Goal: Task Accomplishment & Management: Use online tool/utility

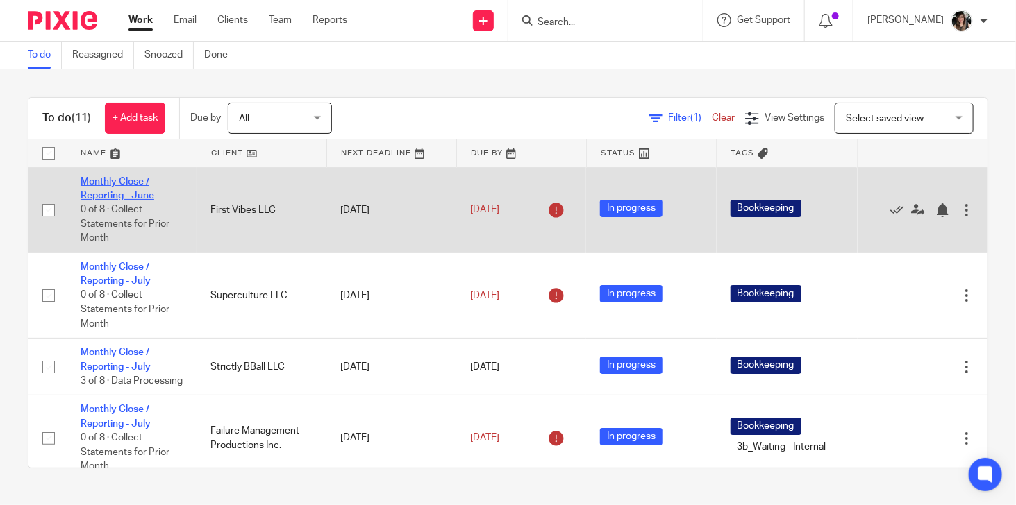
click at [120, 193] on link "Monthly Close / Reporting - June" at bounding box center [118, 189] width 74 height 24
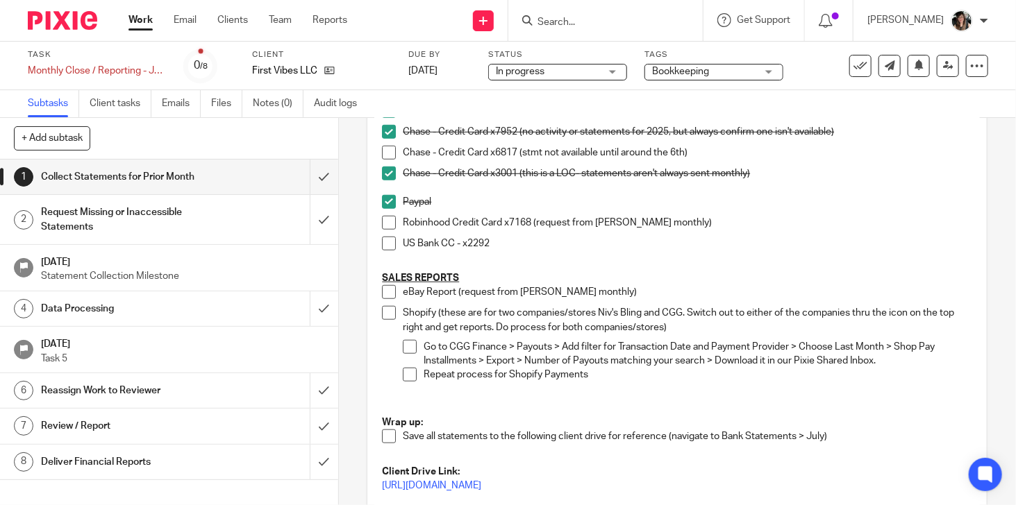
scroll to position [555, 0]
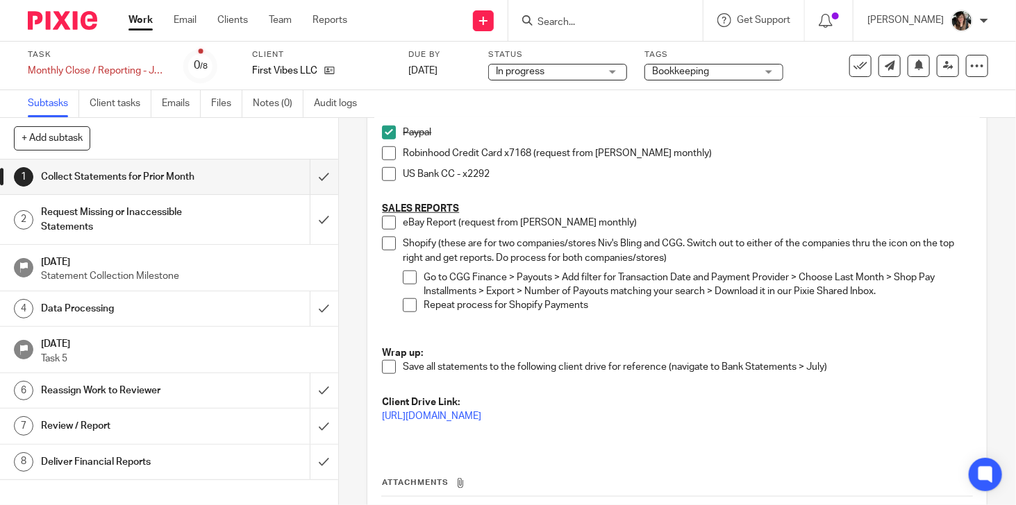
click at [151, 312] on h1 "Data Processing" at bounding box center [126, 309] width 170 height 21
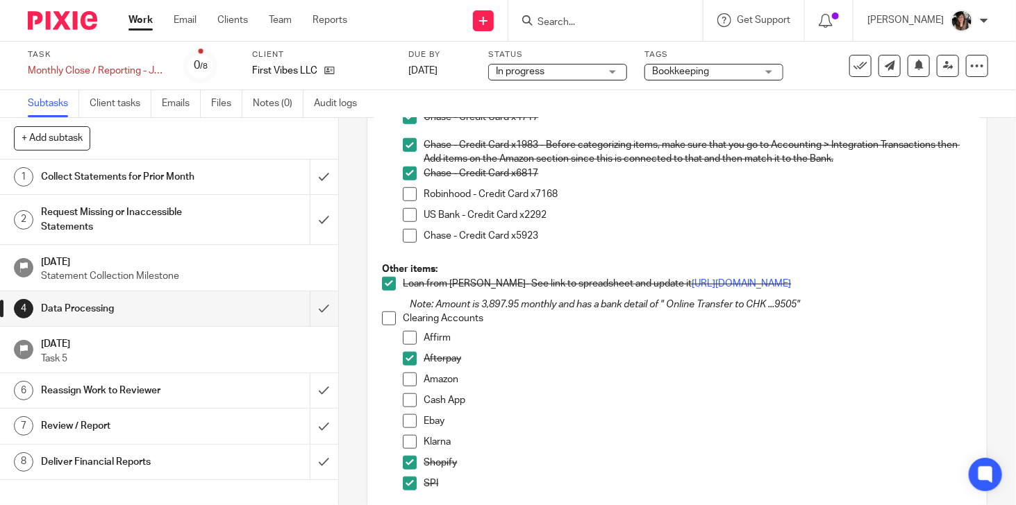
scroll to position [625, 0]
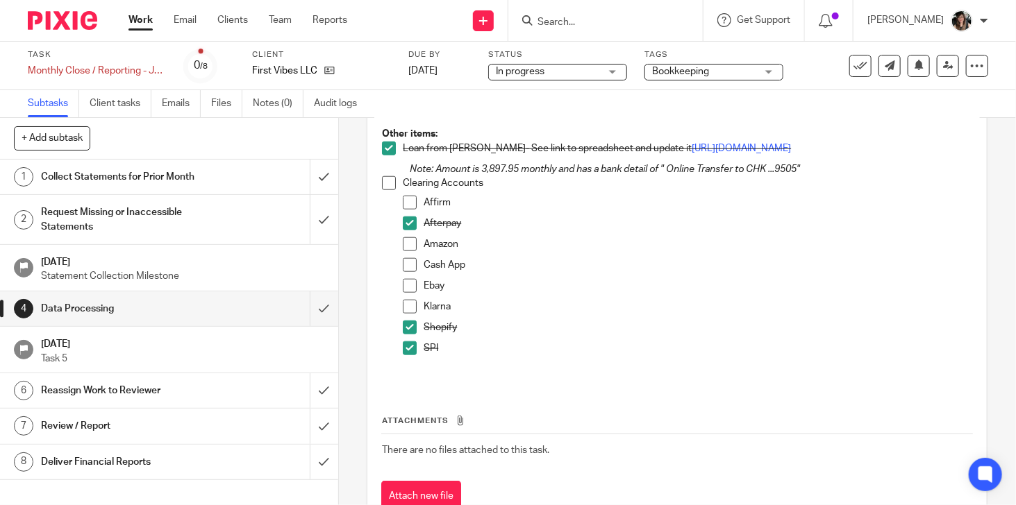
click at [403, 210] on span at bounding box center [410, 203] width 14 height 14
click at [405, 251] on span at bounding box center [410, 244] width 14 height 14
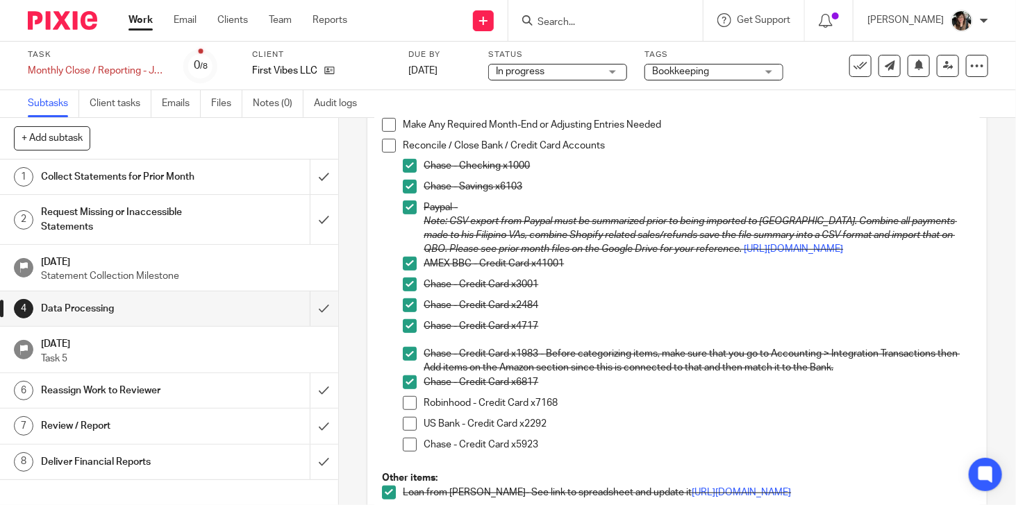
scroll to position [278, 0]
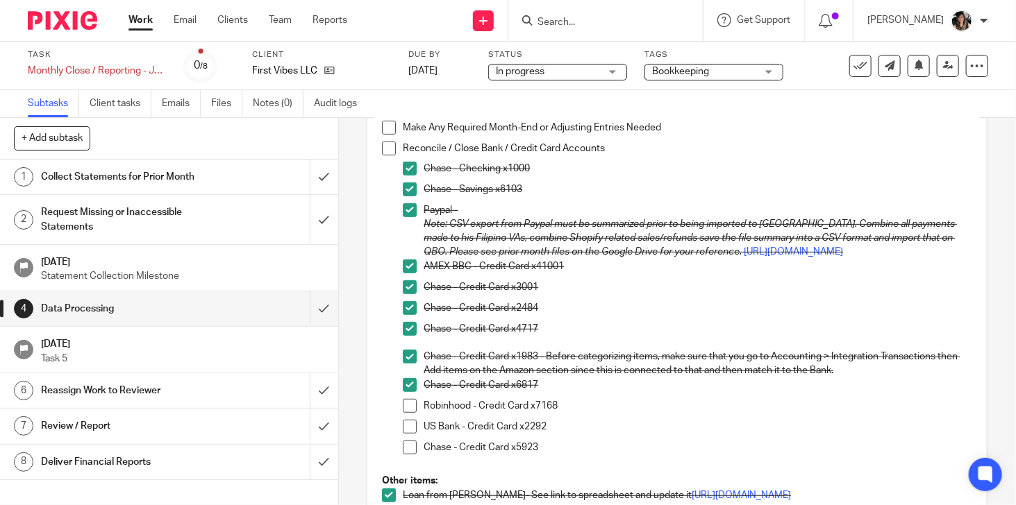
click at [186, 175] on h1 "Collect Statements for Prior Month" at bounding box center [126, 177] width 170 height 21
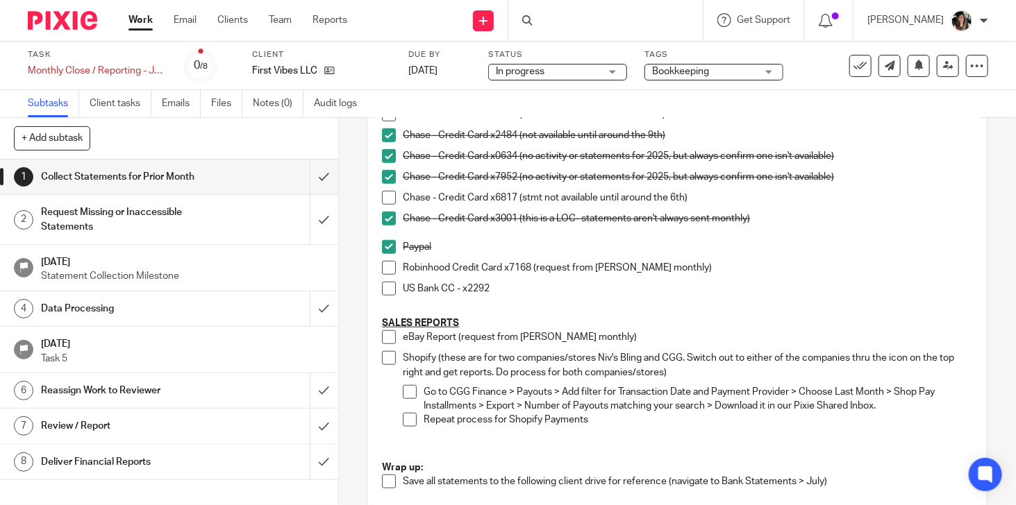
scroll to position [555, 0]
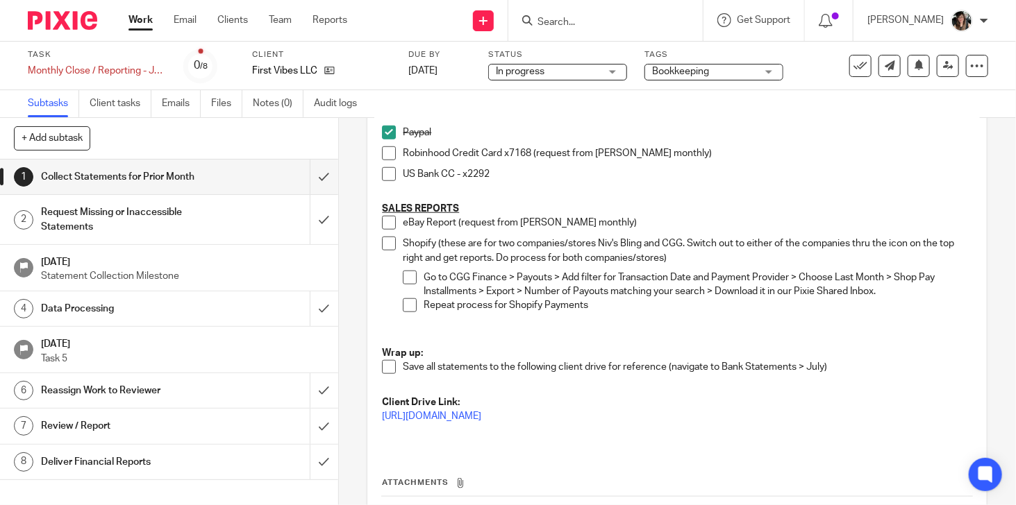
click at [605, 311] on p "Repeat process for Shopify Payments" at bounding box center [697, 313] width 548 height 28
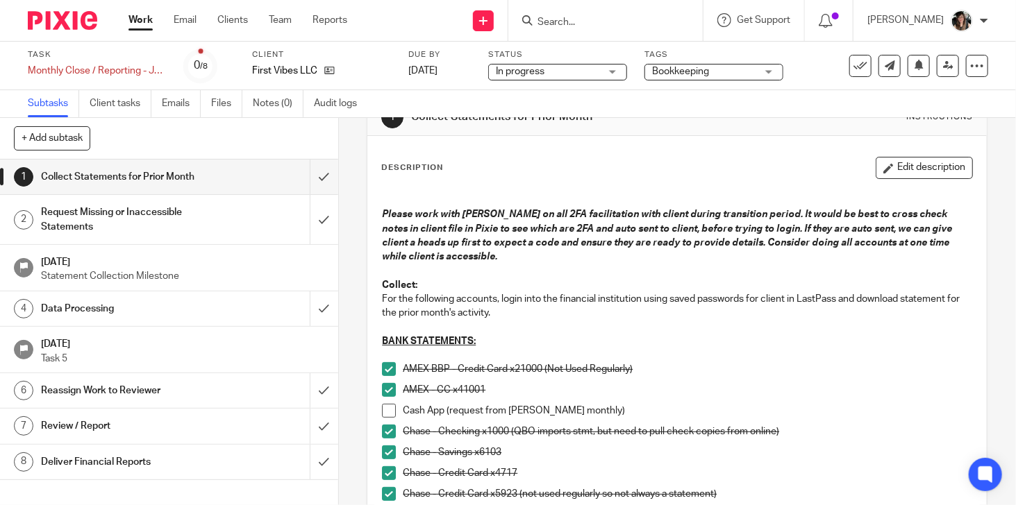
click at [892, 162] on button "Edit description" at bounding box center [923, 168] width 97 height 22
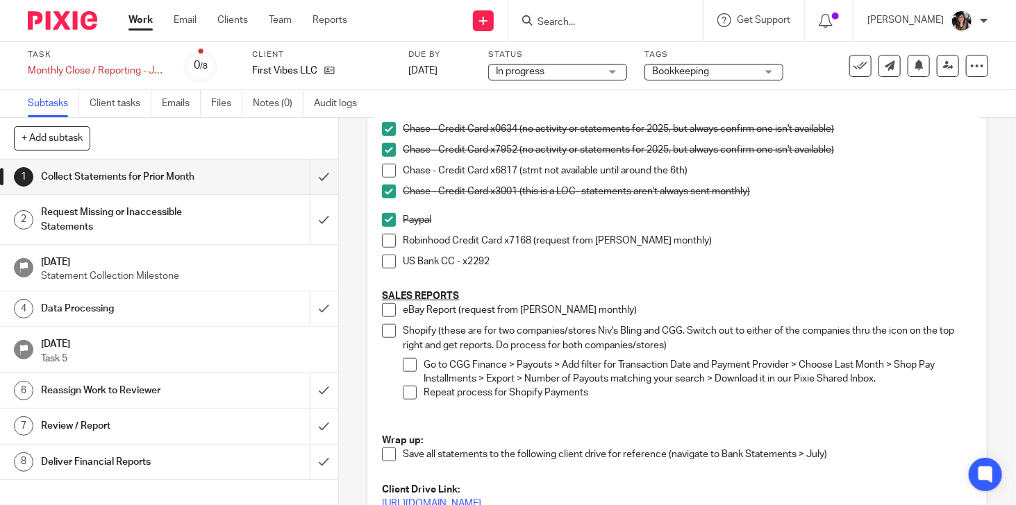
scroll to position [526, 0]
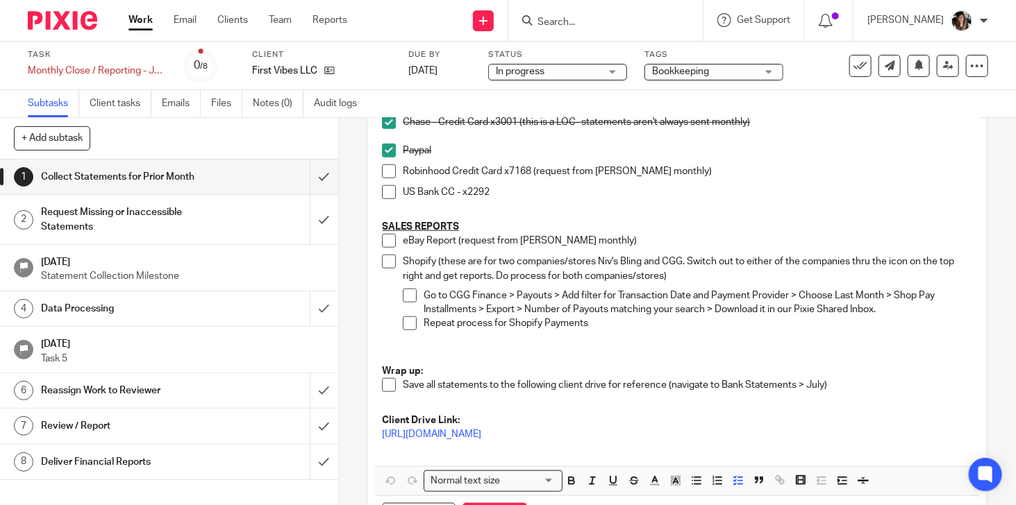
click at [612, 326] on p "Repeat process for Shopify Payments" at bounding box center [697, 331] width 548 height 28
click at [711, 484] on icon "button" at bounding box center [717, 481] width 12 height 12
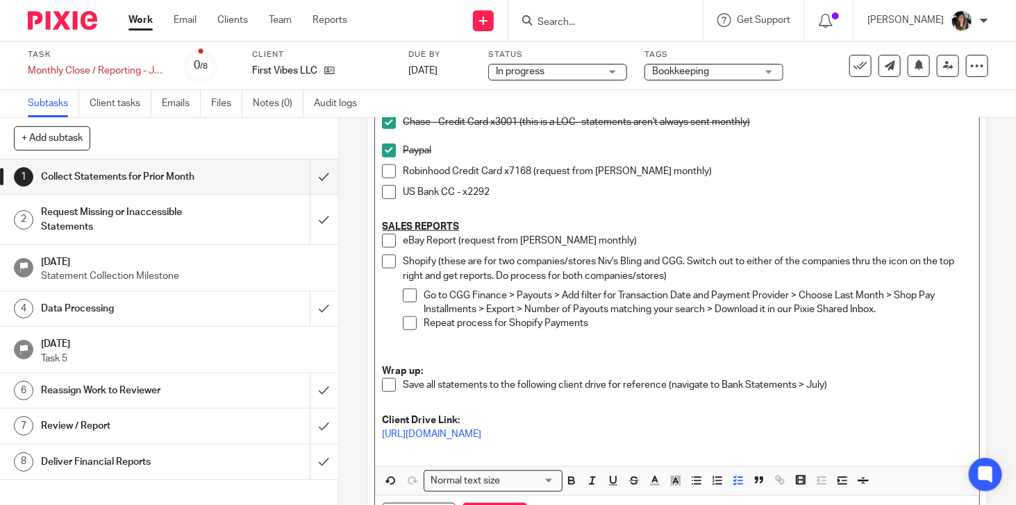
click at [891, 402] on p at bounding box center [677, 406] width 590 height 14
click at [711, 481] on icon "button" at bounding box center [717, 481] width 12 height 12
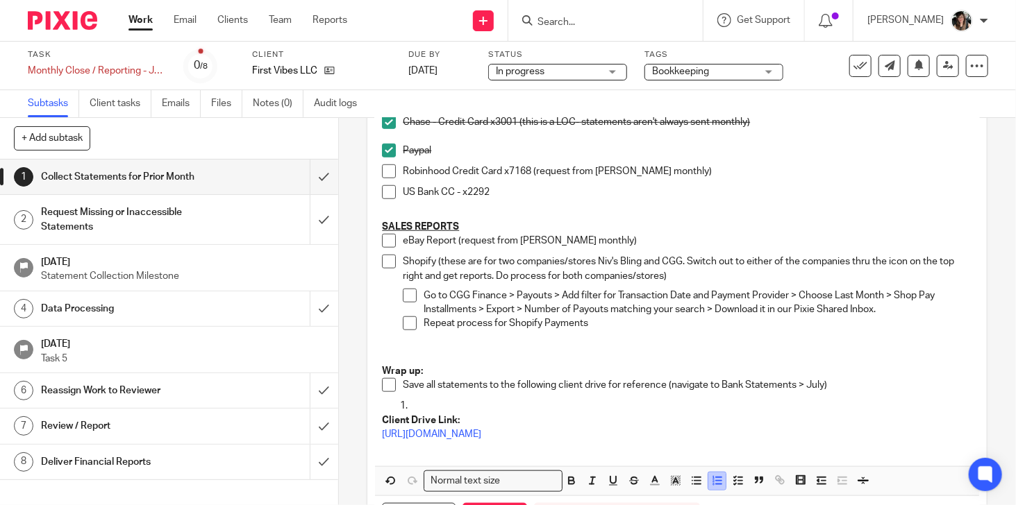
click at [711, 481] on icon "button" at bounding box center [717, 481] width 12 height 12
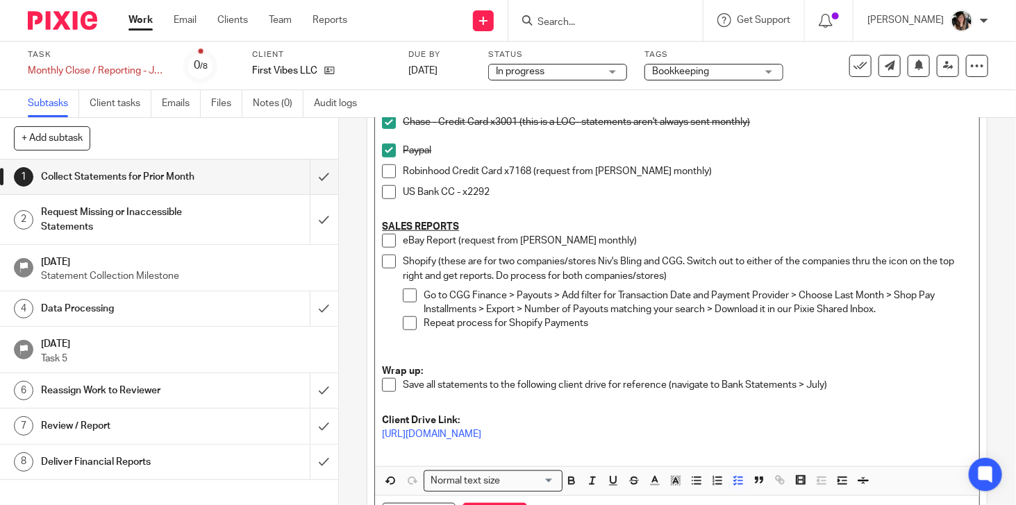
click at [384, 339] on li "Shopify (these are for two companies/stores Niv's Bling and CGG. Switch out to …" at bounding box center [677, 310] width 590 height 110
click at [639, 330] on p "Repeat process for Shopify Payments" at bounding box center [697, 331] width 548 height 28
click at [620, 318] on p "Repeat process for Shopify Payments" at bounding box center [697, 331] width 548 height 28
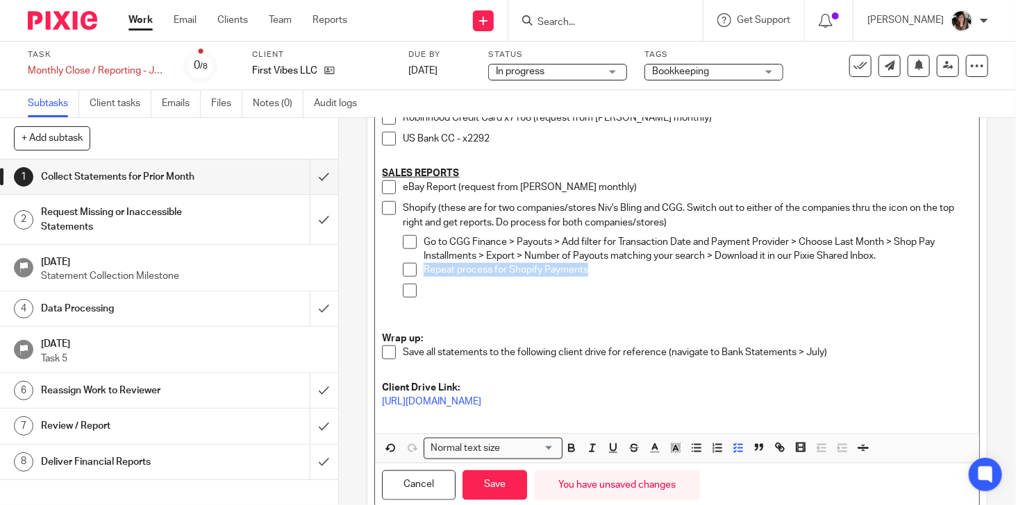
scroll to position [621, 0]
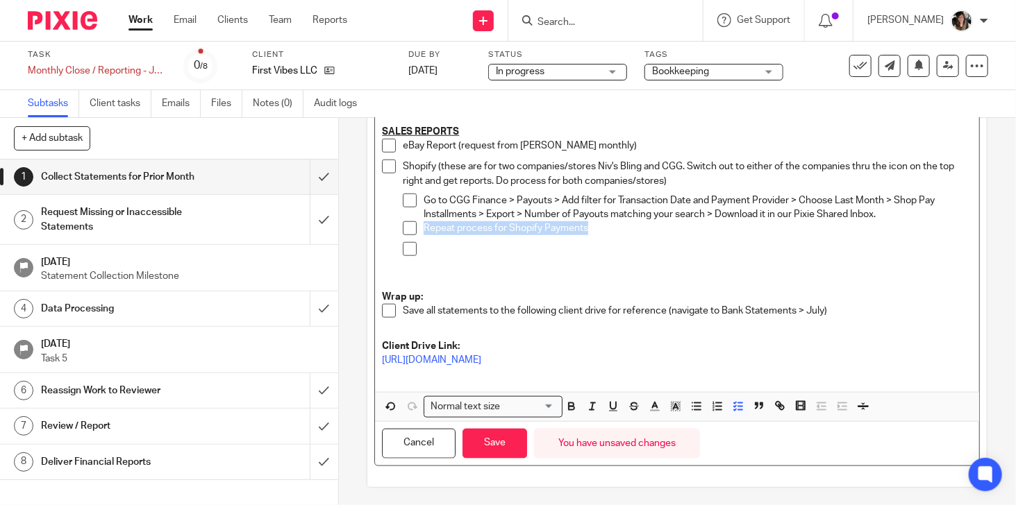
click at [464, 256] on p at bounding box center [697, 256] width 548 height 28
click at [483, 242] on p at bounding box center [697, 256] width 548 height 28
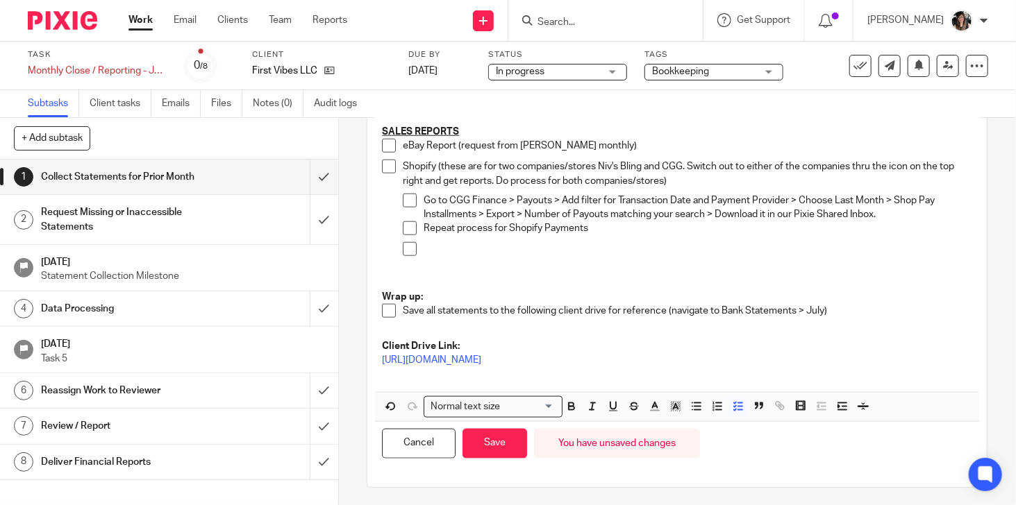
click at [461, 255] on p at bounding box center [697, 256] width 548 height 28
click at [460, 249] on p at bounding box center [697, 256] width 548 height 28
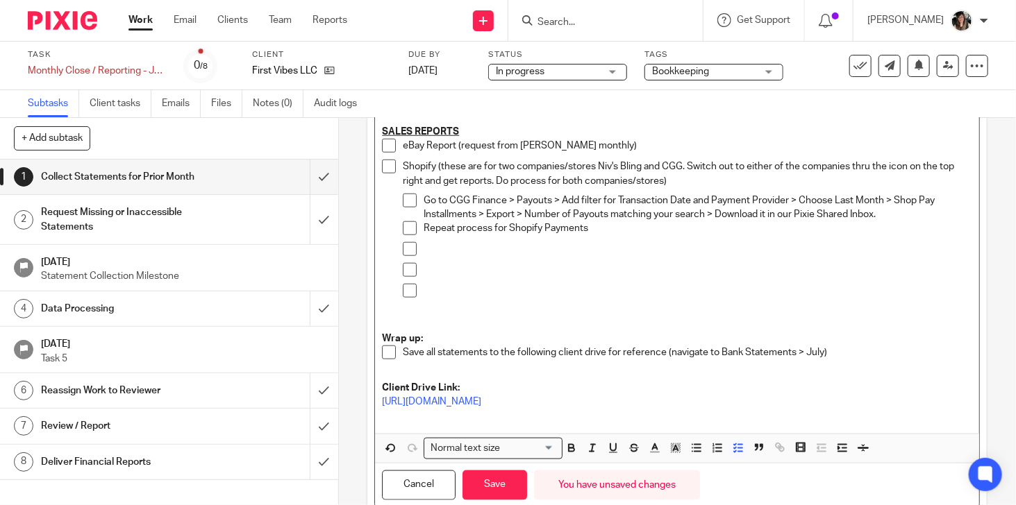
click at [382, 313] on li "Shopify (these are for two companies/stores Niv's Bling and CGG. Switch out to …" at bounding box center [677, 246] width 590 height 172
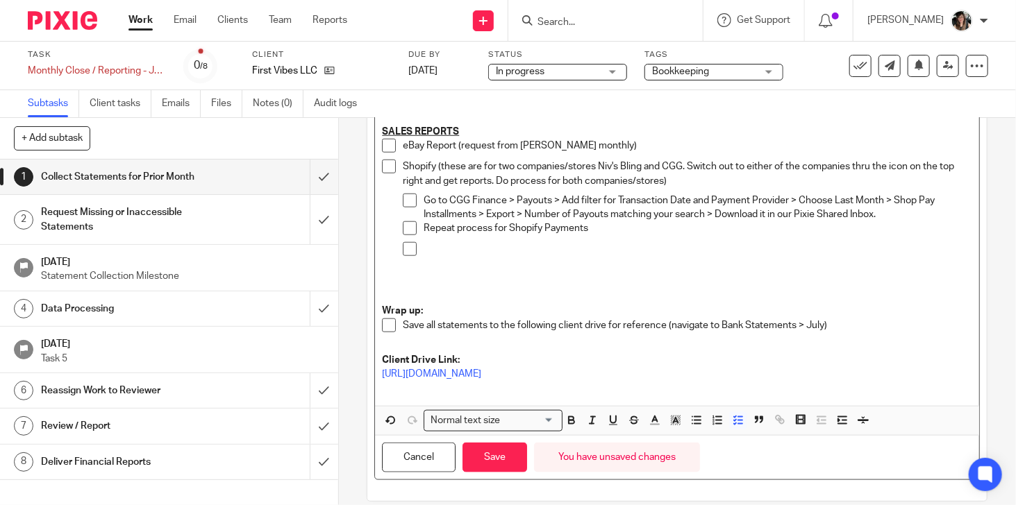
click at [447, 248] on p at bounding box center [697, 249] width 548 height 14
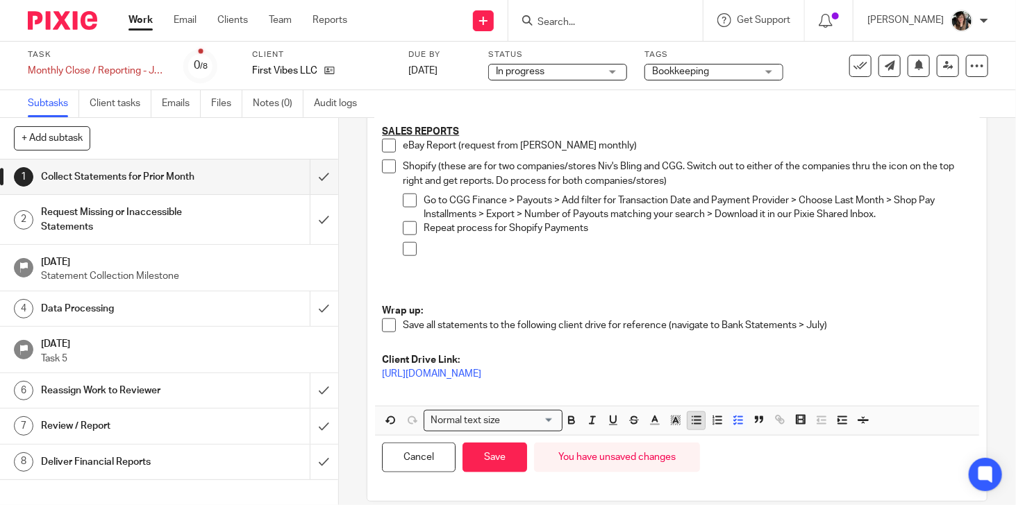
click at [694, 421] on line "button" at bounding box center [697, 421] width 6 height 0
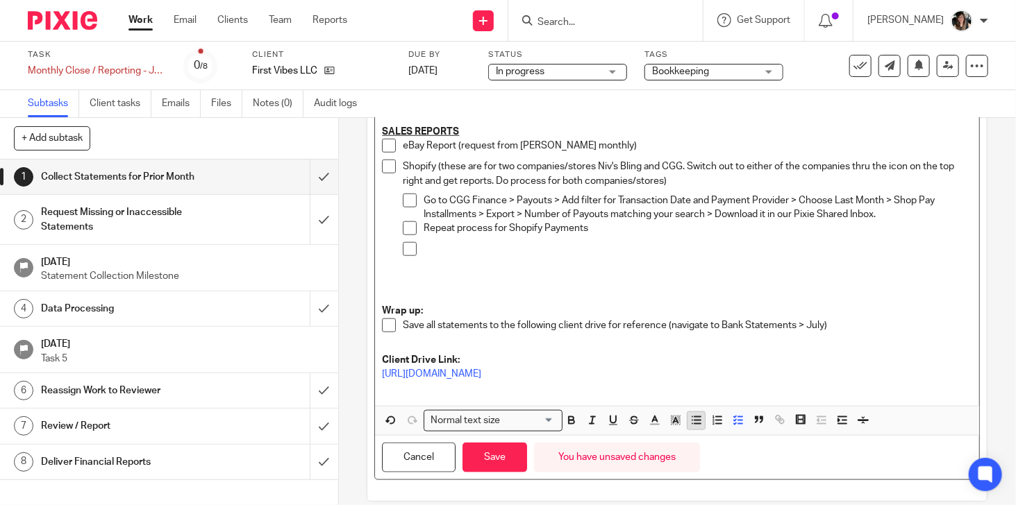
click at [694, 421] on line "button" at bounding box center [697, 421] width 6 height 0
click at [732, 419] on icon "button" at bounding box center [738, 420] width 12 height 12
click at [459, 254] on p at bounding box center [687, 255] width 569 height 14
click at [503, 460] on button "Save" at bounding box center [494, 458] width 65 height 30
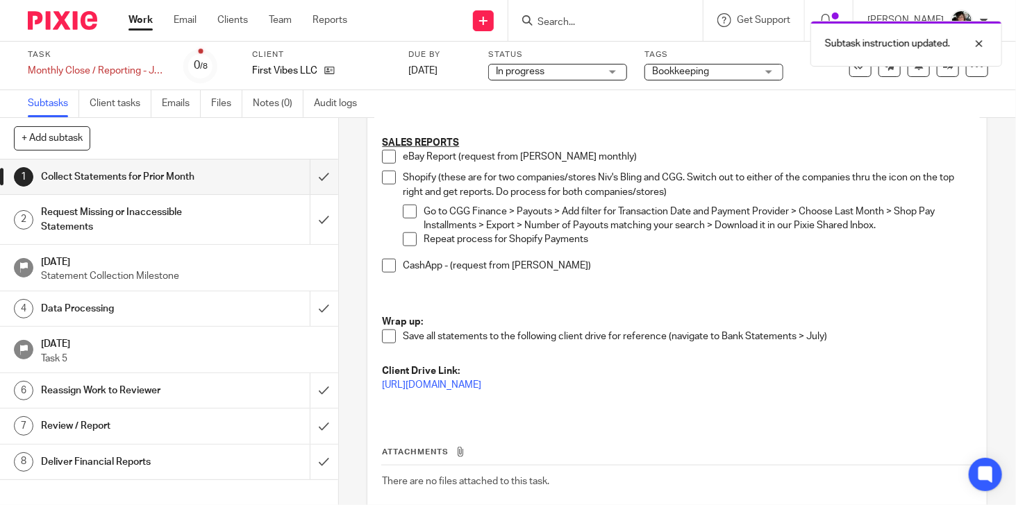
scroll to position [632, 0]
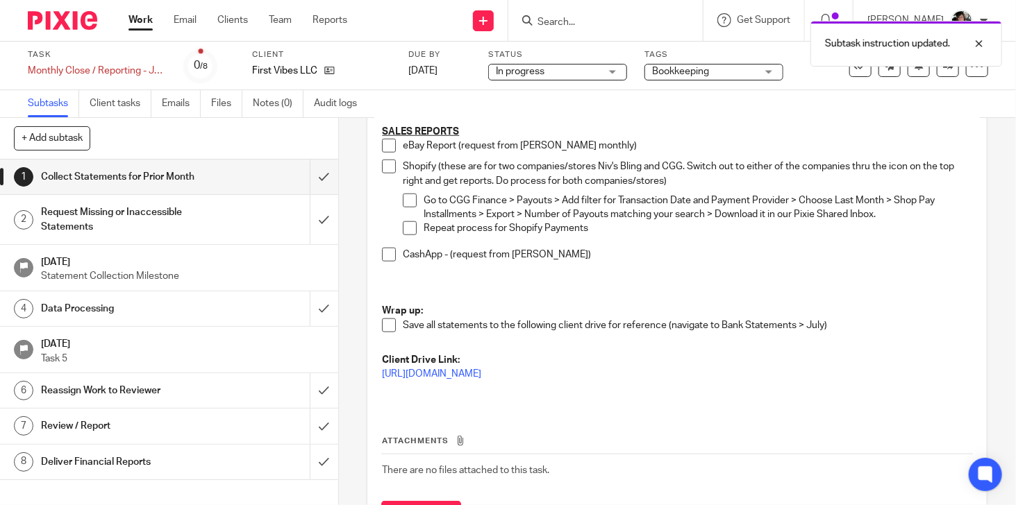
click at [201, 309] on h1 "Data Processing" at bounding box center [126, 309] width 170 height 21
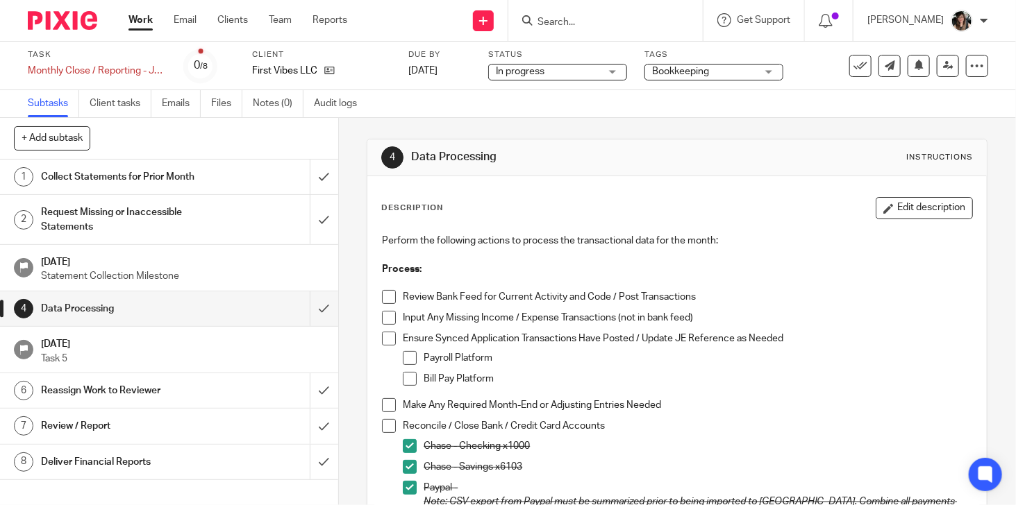
click at [199, 181] on h1 "Collect Statements for Prior Month" at bounding box center [126, 177] width 170 height 21
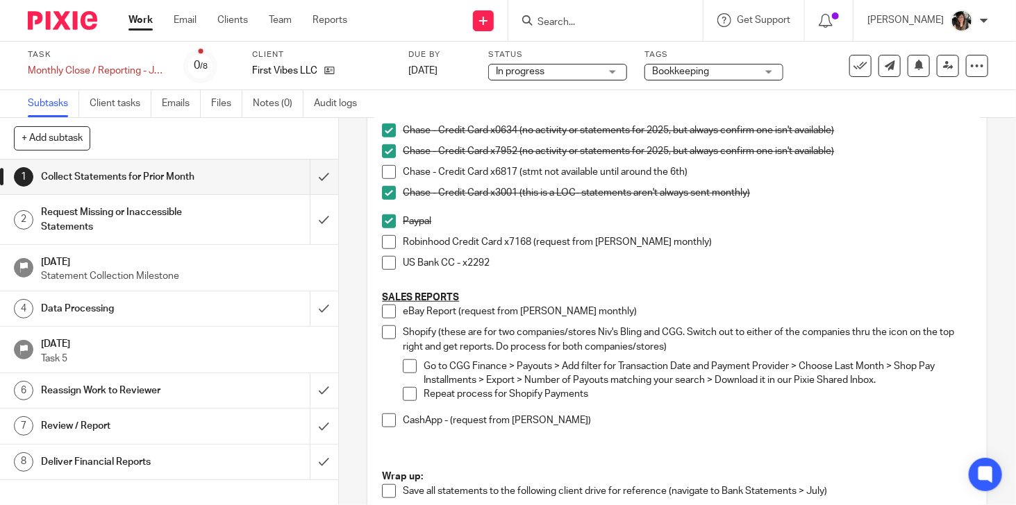
scroll to position [486, 0]
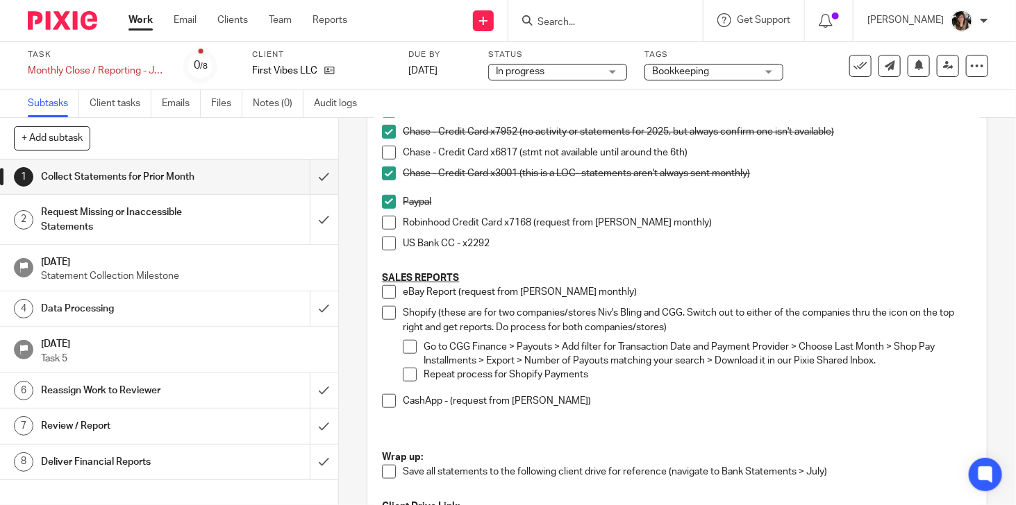
click at [569, 401] on p "CashApp - (request from [PERSON_NAME])" at bounding box center [687, 401] width 569 height 14
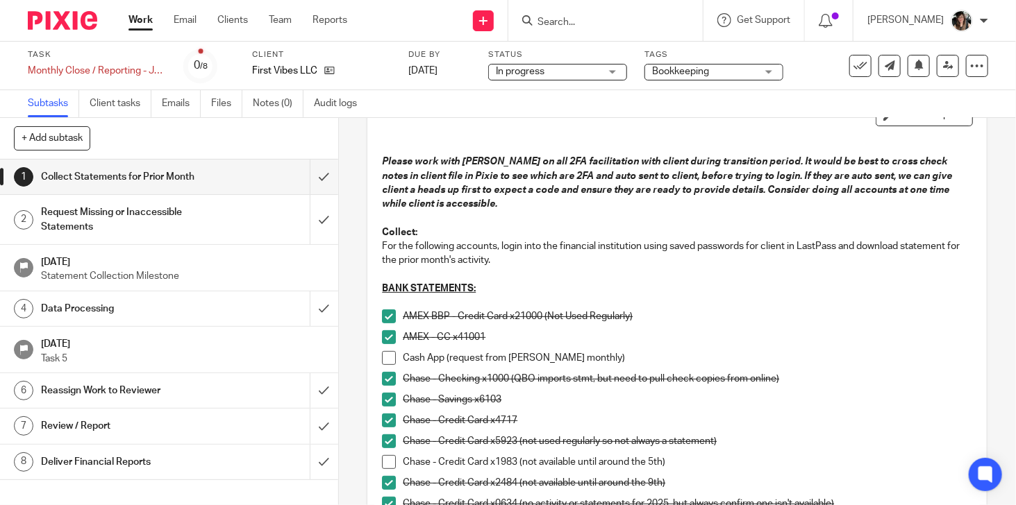
scroll to position [0, 0]
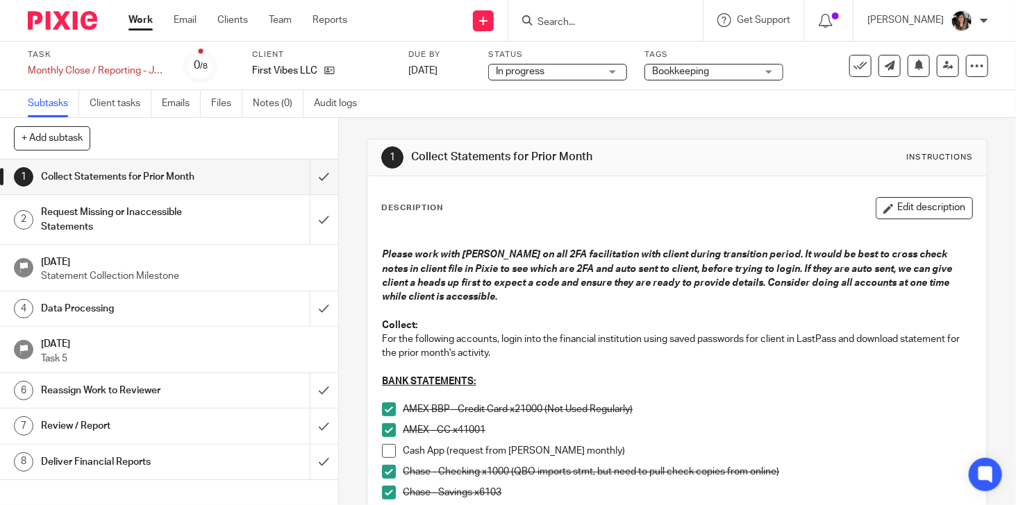
drag, startPoint x: 895, startPoint y: 205, endPoint x: 875, endPoint y: 216, distance: 22.4
click at [896, 205] on button "Edit description" at bounding box center [923, 208] width 97 height 22
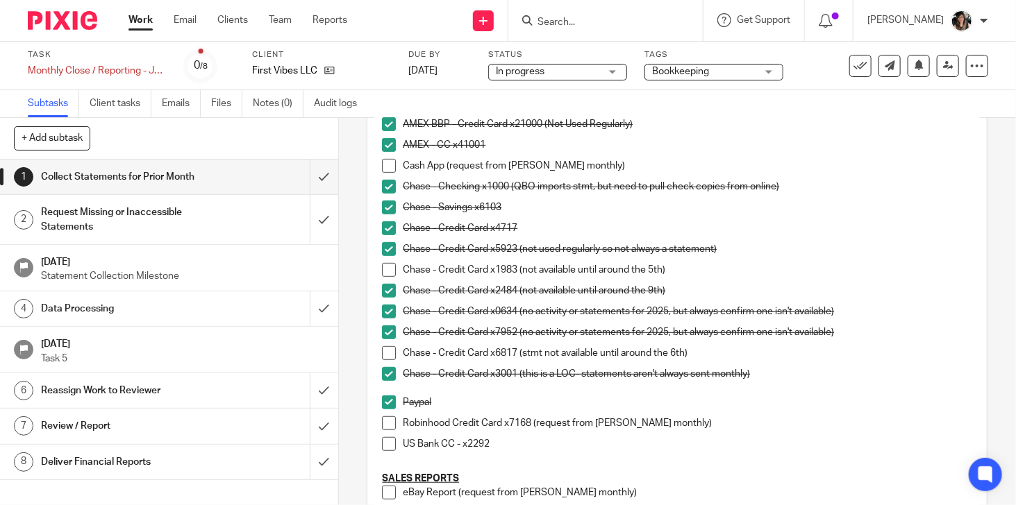
scroll to position [486, 0]
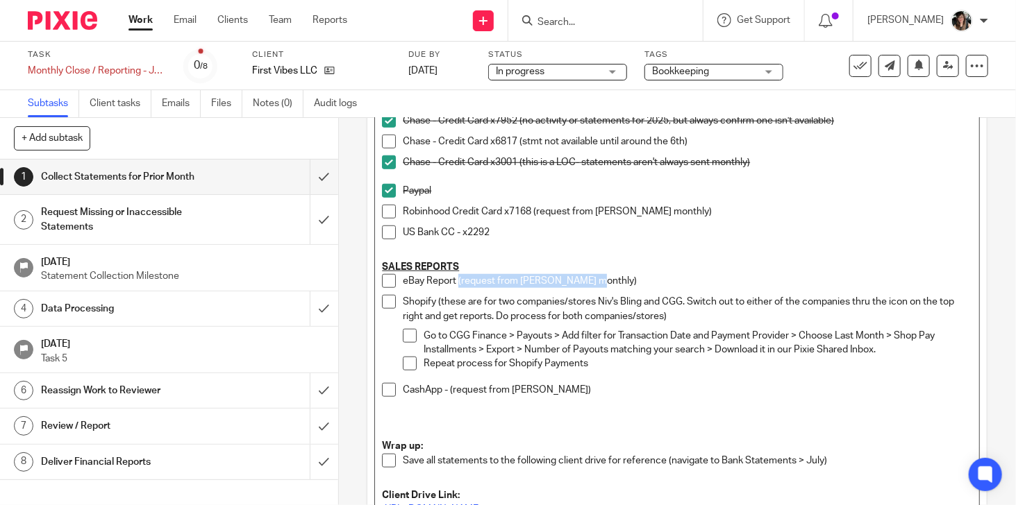
drag, startPoint x: 601, startPoint y: 280, endPoint x: 454, endPoint y: 284, distance: 146.5
click at [454, 284] on p "eBay Report (request from Garvin monthly)" at bounding box center [687, 281] width 569 height 14
drag, startPoint x: 543, startPoint y: 392, endPoint x: 446, endPoint y: 394, distance: 97.2
click at [446, 394] on p "CashApp - (request from Garvin)" at bounding box center [687, 390] width 569 height 14
paste div
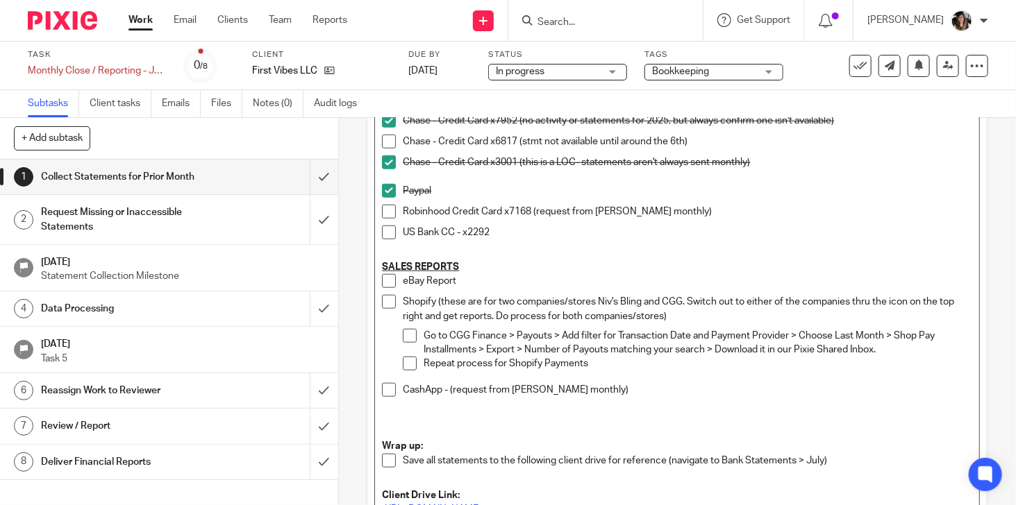
click at [446, 391] on p "CashApp - (request from Garvin monthly)" at bounding box center [687, 390] width 569 height 14
click at [597, 394] on p "CashApp (request from Garvin monthly)" at bounding box center [687, 390] width 569 height 14
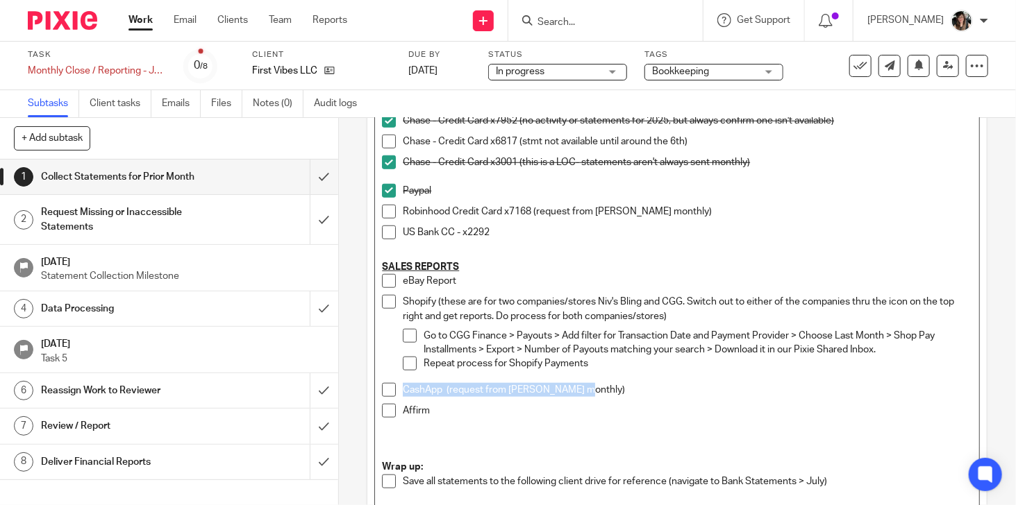
drag, startPoint x: 622, startPoint y: 396, endPoint x: 398, endPoint y: 395, distance: 224.2
click at [403, 395] on p "CashApp (request from Garvin monthly)" at bounding box center [687, 390] width 569 height 14
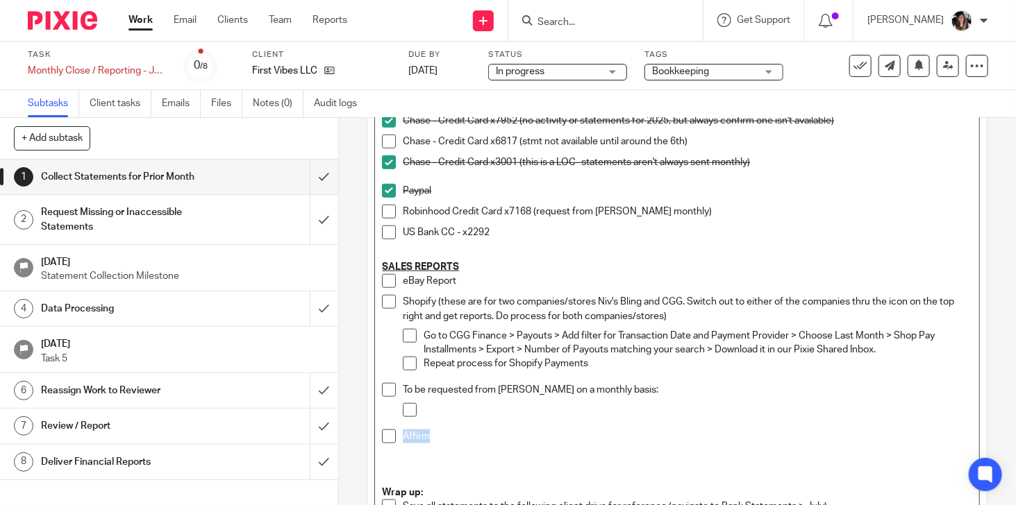
drag, startPoint x: 428, startPoint y: 435, endPoint x: 394, endPoint y: 439, distance: 35.0
click at [394, 439] on li "Affirm" at bounding box center [677, 458] width 590 height 56
click at [444, 410] on p at bounding box center [697, 410] width 548 height 14
drag, startPoint x: 433, startPoint y: 281, endPoint x: 396, endPoint y: 282, distance: 36.8
click at [396, 282] on li "eBay Report" at bounding box center [677, 284] width 590 height 21
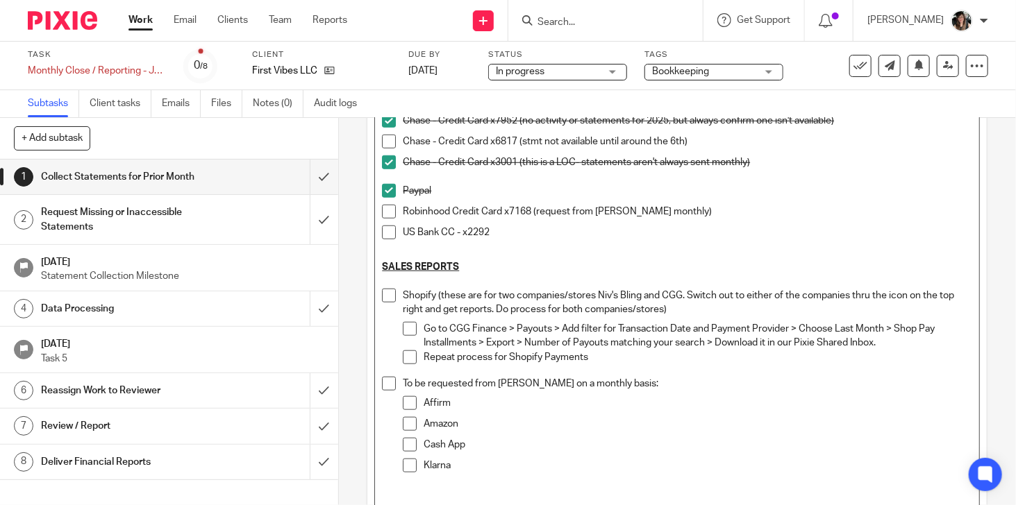
click at [473, 465] on p "Klarna" at bounding box center [697, 466] width 548 height 14
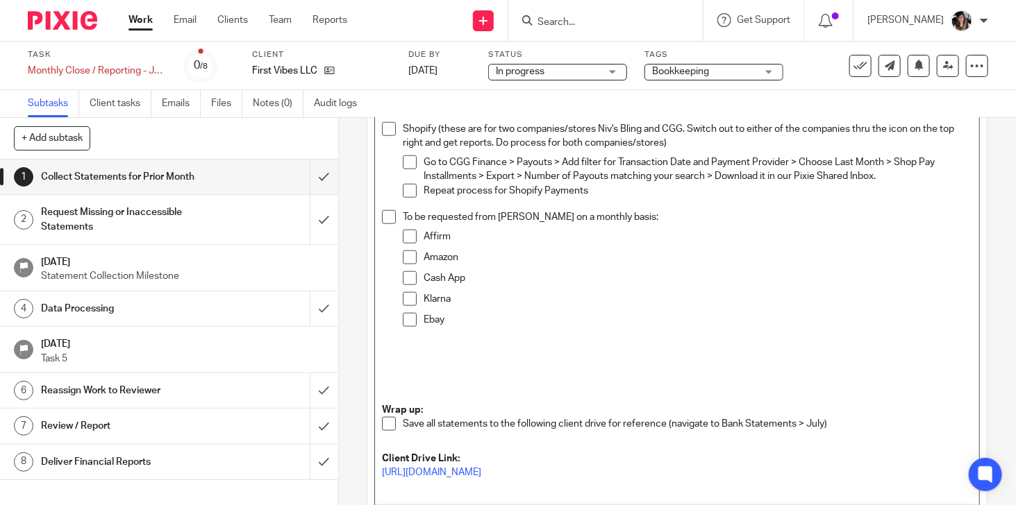
scroll to position [626, 0]
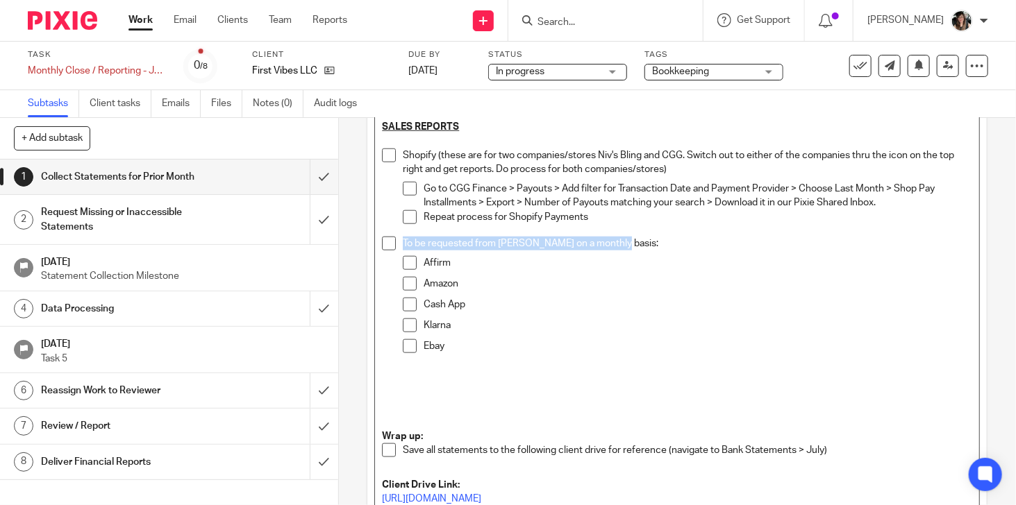
drag, startPoint x: 617, startPoint y: 242, endPoint x: 569, endPoint y: 312, distance: 84.9
click at [403, 237] on p "To be requested from [PERSON_NAME] on a monthly basis:" at bounding box center [687, 244] width 569 height 14
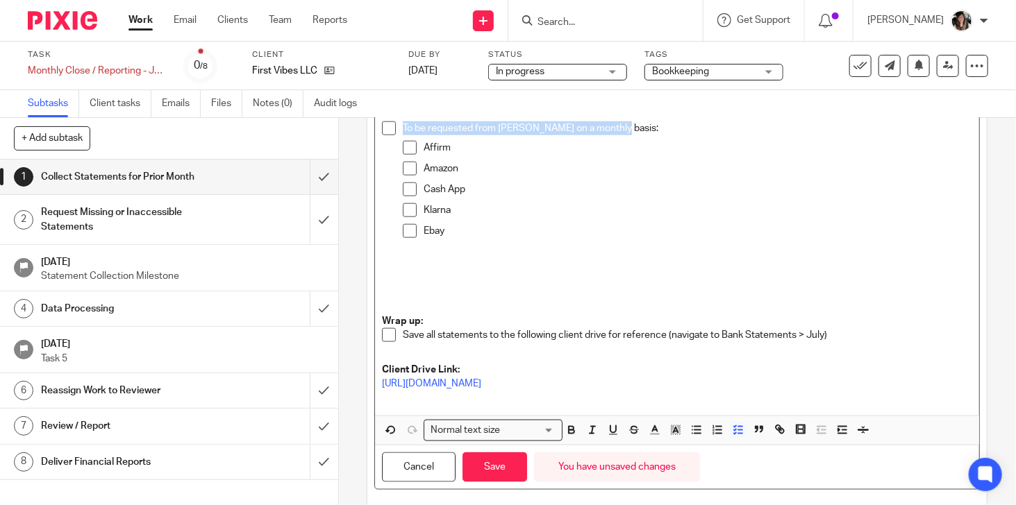
scroll to position [696, 0]
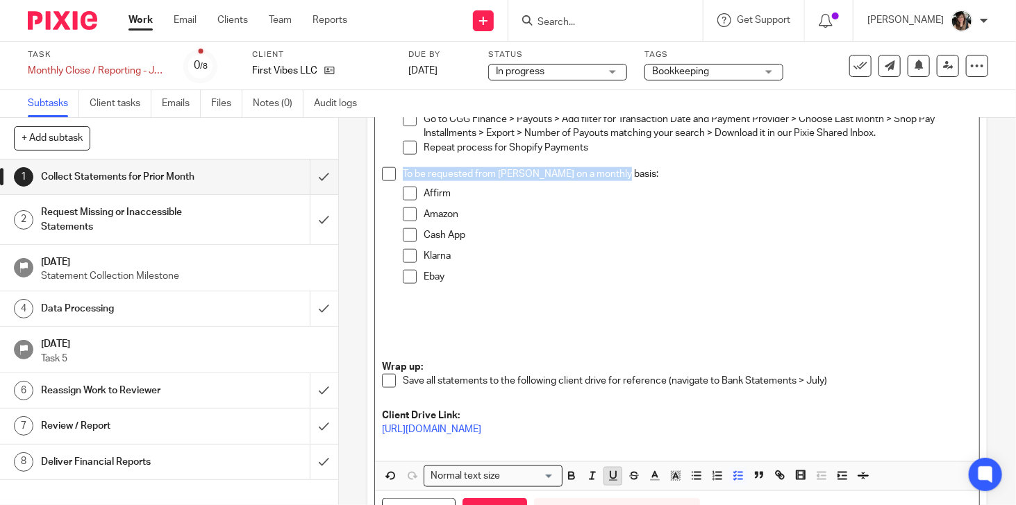
click at [607, 474] on icon "button" at bounding box center [613, 476] width 12 height 12
click at [689, 312] on p at bounding box center [687, 310] width 569 height 14
drag, startPoint x: 609, startPoint y: 174, endPoint x: 599, endPoint y: 174, distance: 9.7
click at [599, 174] on p "To be requested from Garvin on a monthly basis:" at bounding box center [687, 174] width 569 height 14
click at [618, 274] on p "Ebay" at bounding box center [697, 277] width 548 height 14
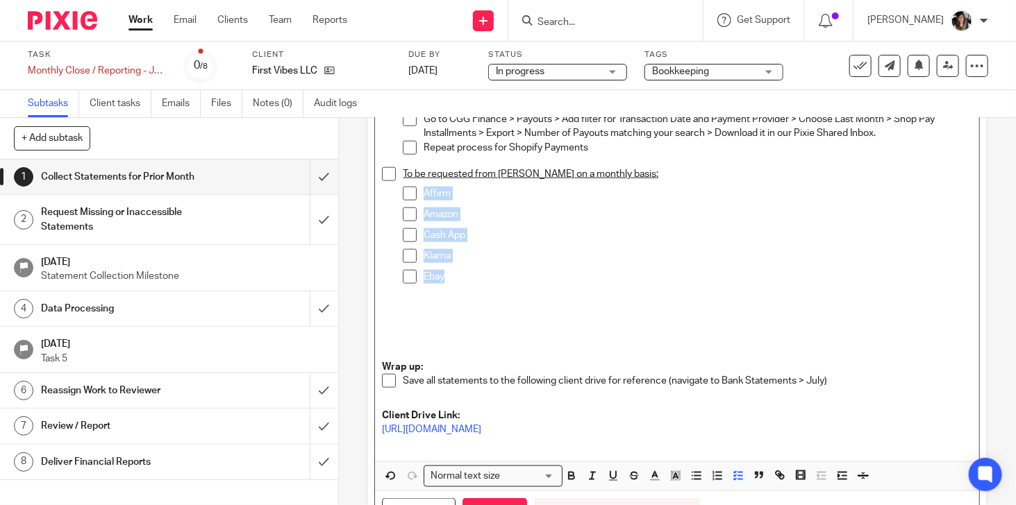
drag, startPoint x: 438, startPoint y: 273, endPoint x: 418, endPoint y: 201, distance: 74.3
click at [418, 201] on ul "Affirm Amazon Cash App Klarna Ebay" at bounding box center [687, 243] width 569 height 112
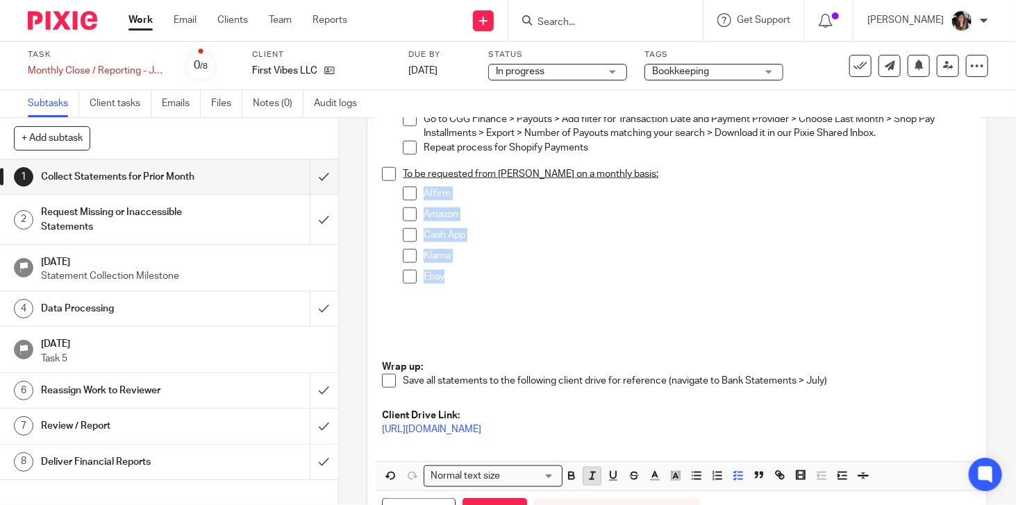
click at [587, 482] on button "button" at bounding box center [591, 476] width 17 height 17
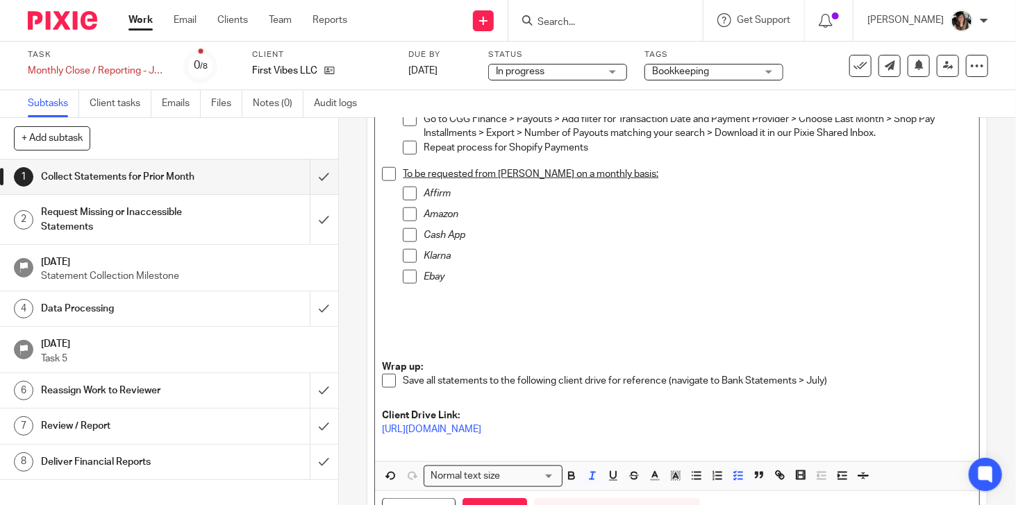
click at [563, 300] on div "To be requested from Garvin on a monthly basis: Affirm Amazon Cash App Klarna E…" at bounding box center [687, 263] width 569 height 193
drag, startPoint x: 634, startPoint y: 166, endPoint x: 397, endPoint y: 169, distance: 236.8
click at [397, 169] on li "To be requested from Garvin on a monthly basis: Affirm Amazon Cash App Klarna E…" at bounding box center [677, 263] width 590 height 193
click at [567, 470] on icon "button" at bounding box center [571, 476] width 12 height 12
click at [700, 308] on p at bounding box center [687, 310] width 569 height 14
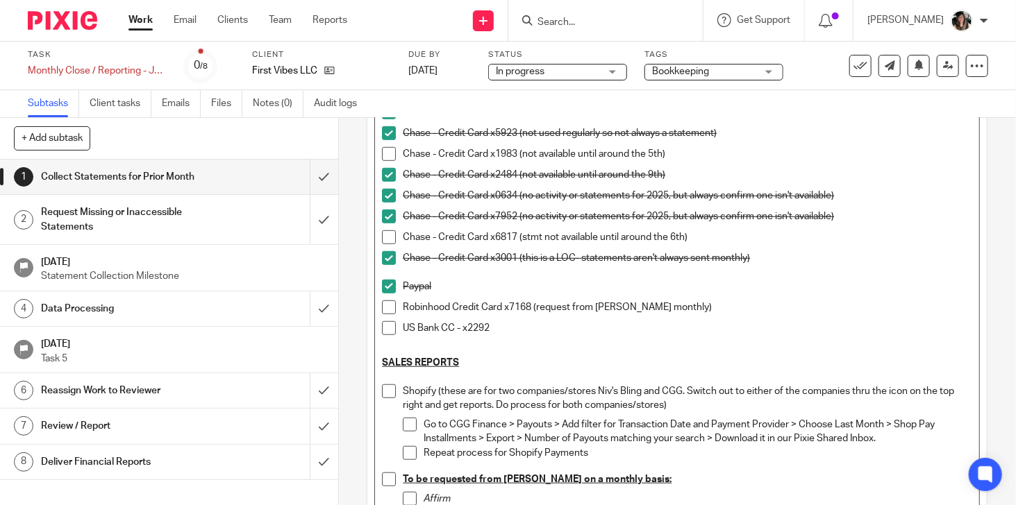
scroll to position [487, 0]
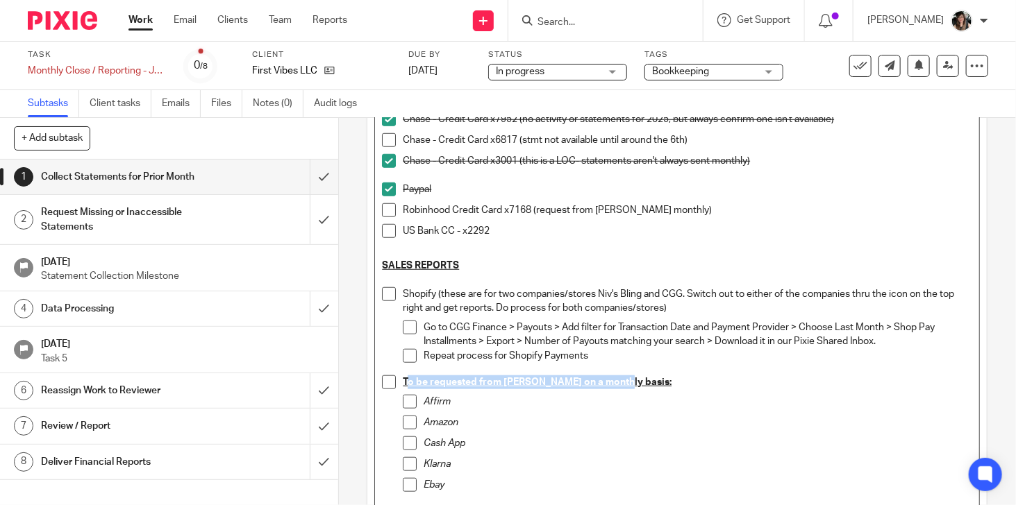
drag, startPoint x: 611, startPoint y: 382, endPoint x: 401, endPoint y: 385, distance: 209.7
click at [403, 385] on u "To be requested from Garvin on a monthly basis:" at bounding box center [537, 383] width 269 height 10
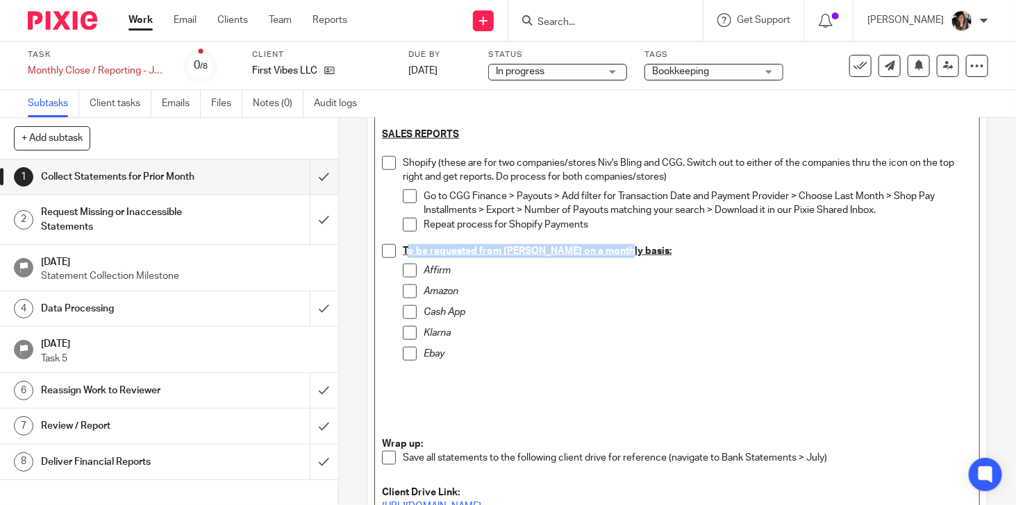
scroll to position [765, 0]
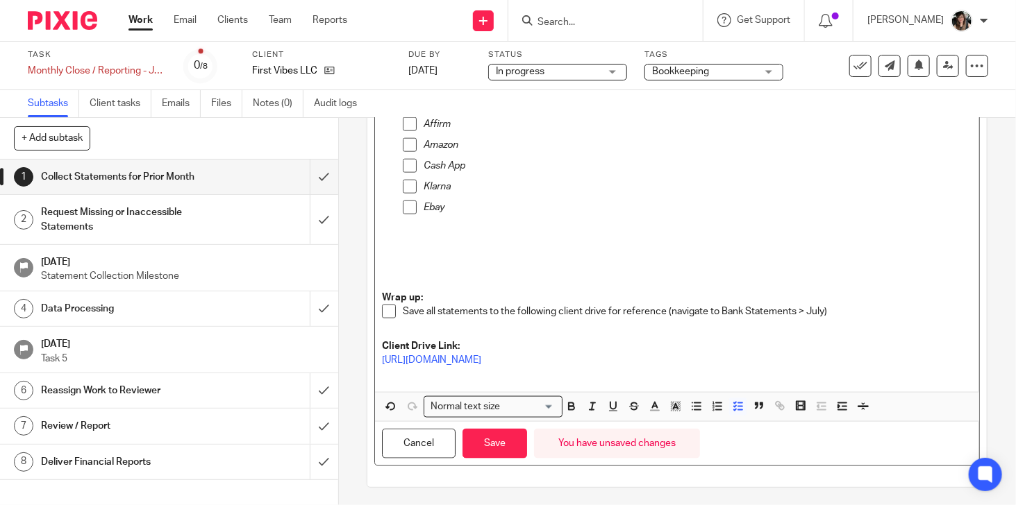
click at [694, 317] on p "Save all statements to the following client drive for reference (navigate to Ba…" at bounding box center [687, 312] width 569 height 14
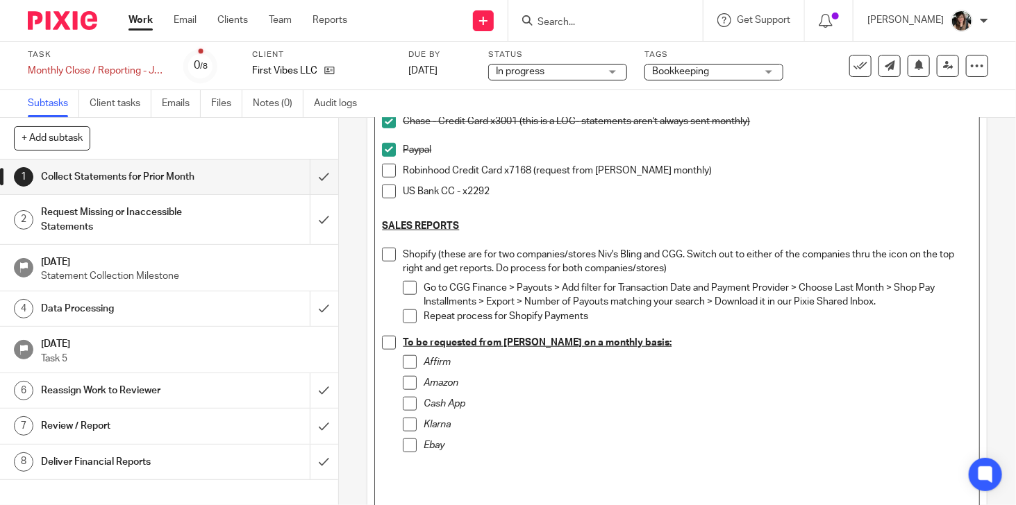
scroll to position [418, 0]
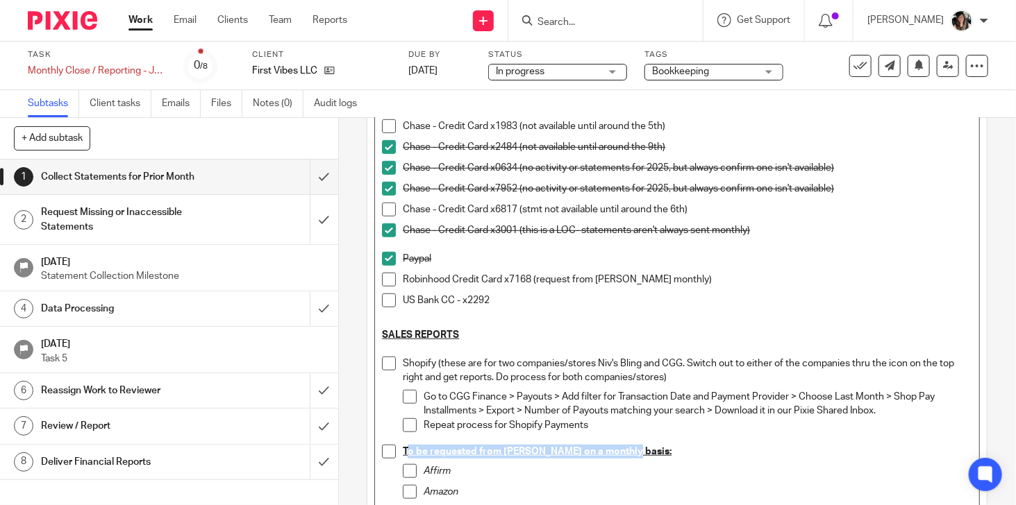
drag, startPoint x: 629, startPoint y: 448, endPoint x: 403, endPoint y: 451, distance: 226.3
click at [403, 451] on p "To be requested from Garvin on a monthly basis:" at bounding box center [687, 452] width 569 height 14
click at [703, 454] on p "To be requested from Garvin on a monthly basis:" at bounding box center [687, 452] width 569 height 14
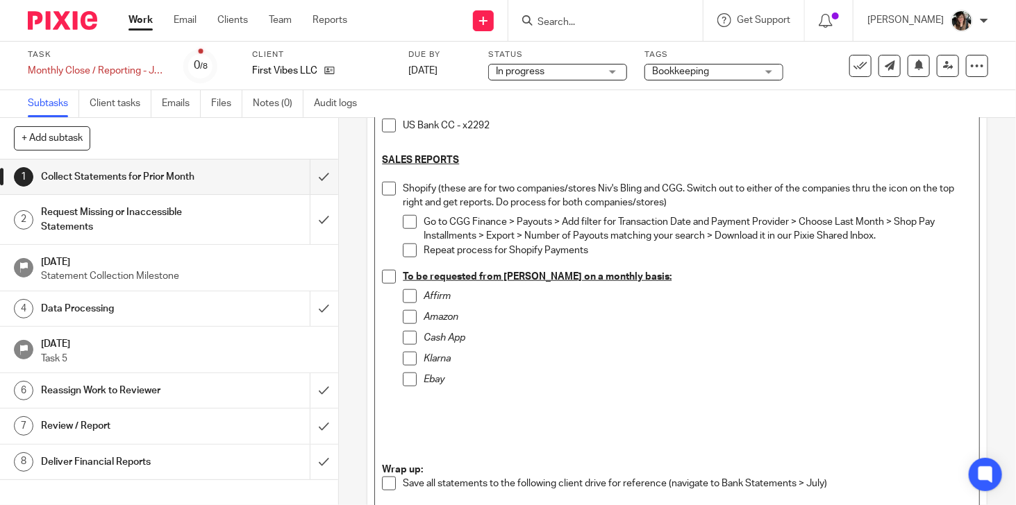
scroll to position [487, 0]
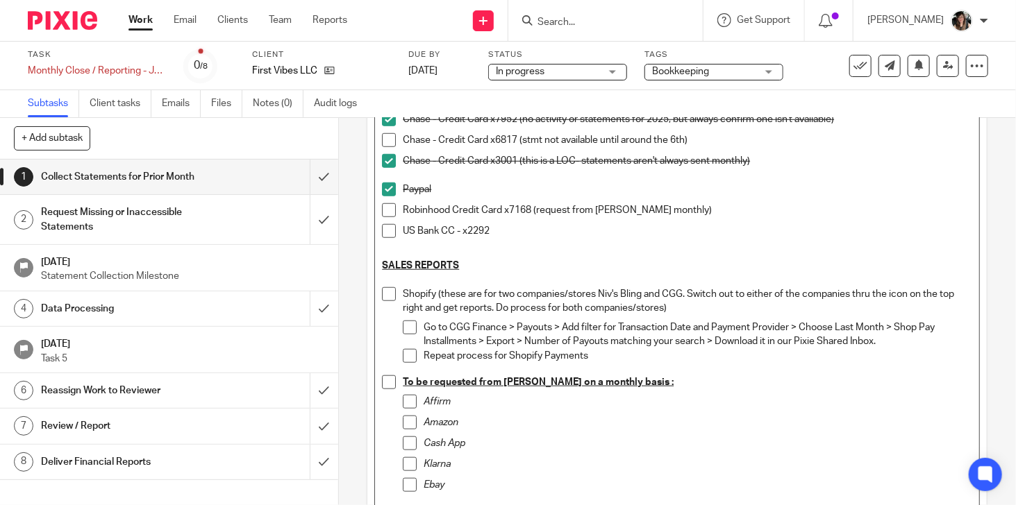
click at [617, 380] on u "To be requested from Garvin on a monthly basis :" at bounding box center [538, 383] width 271 height 10
click at [654, 431] on div "Amazon" at bounding box center [697, 426] width 548 height 21
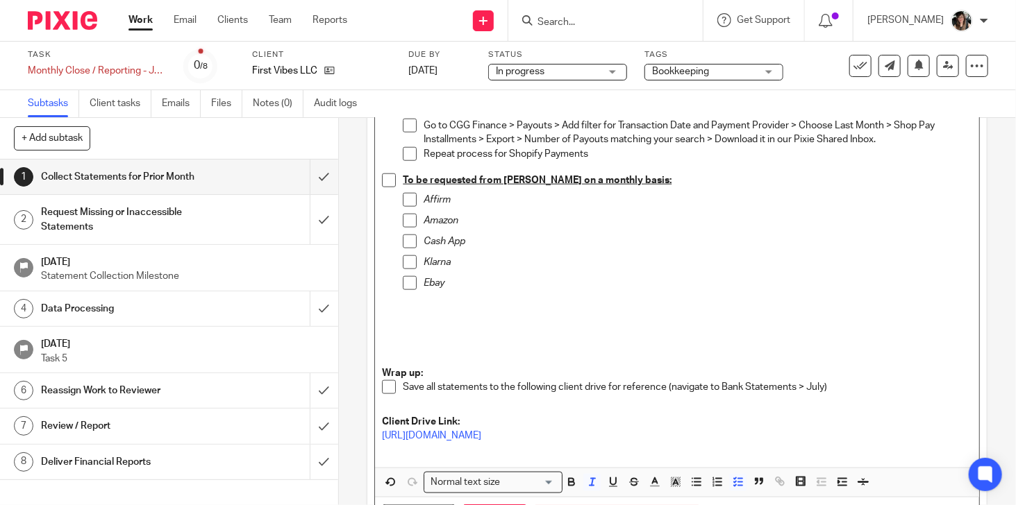
scroll to position [765, 0]
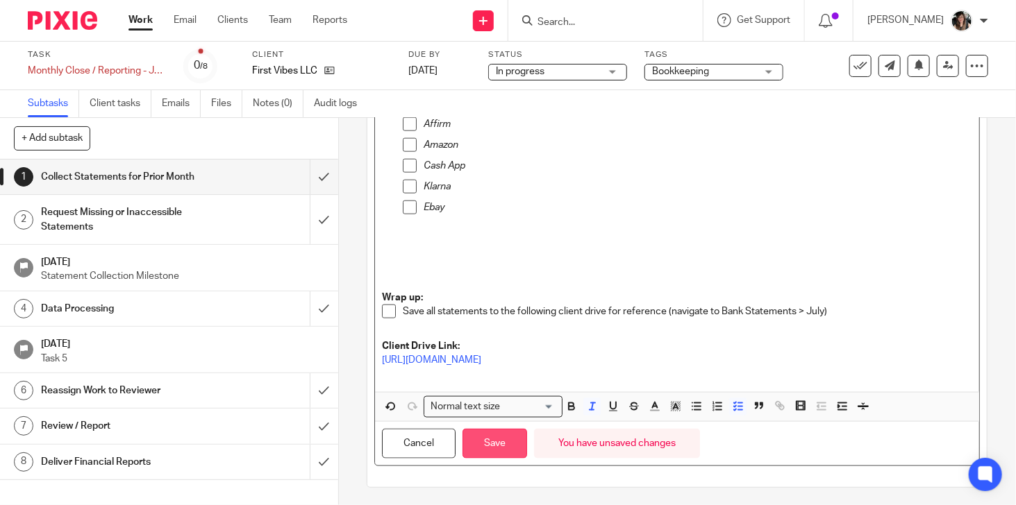
click at [496, 443] on button "Save" at bounding box center [494, 444] width 65 height 30
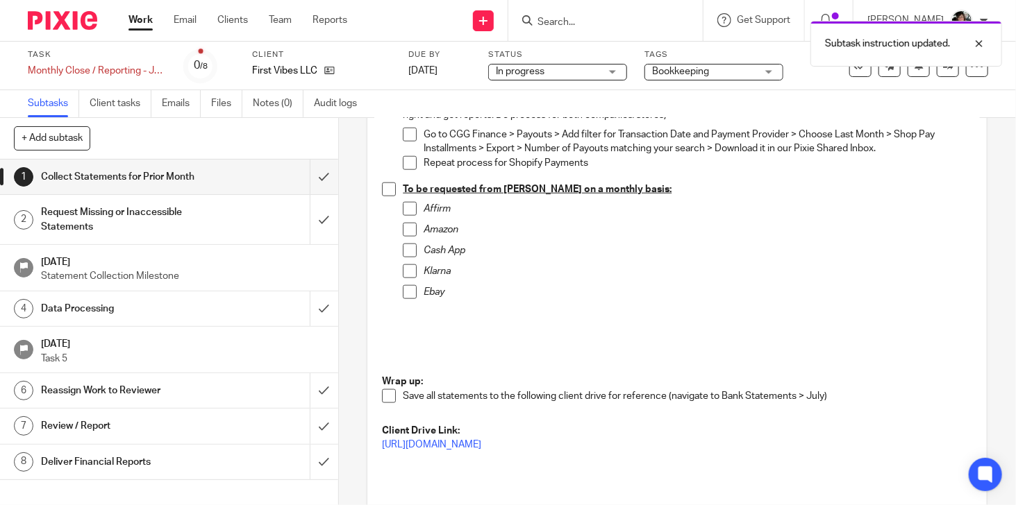
scroll to position [621, 0]
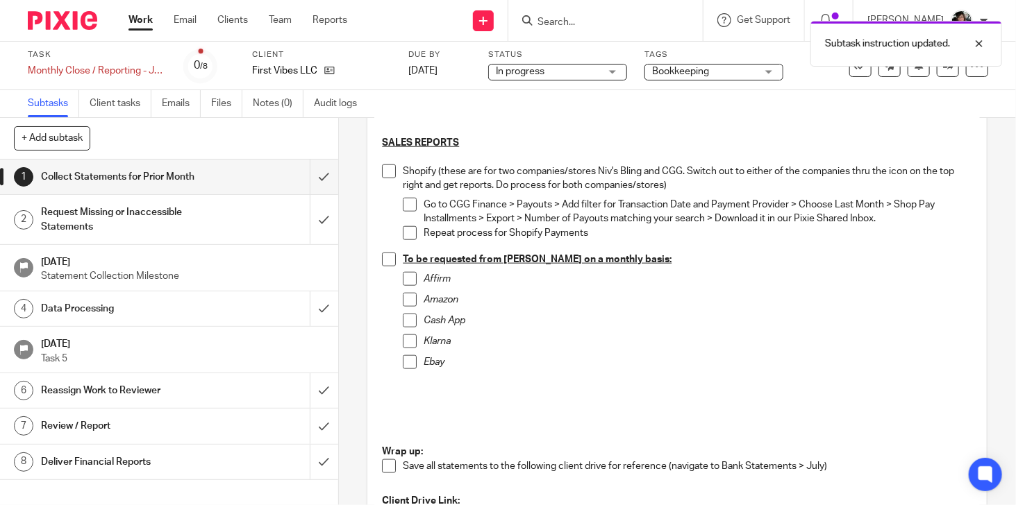
click at [410, 280] on span at bounding box center [410, 279] width 14 height 14
click at [406, 301] on span at bounding box center [410, 300] width 14 height 14
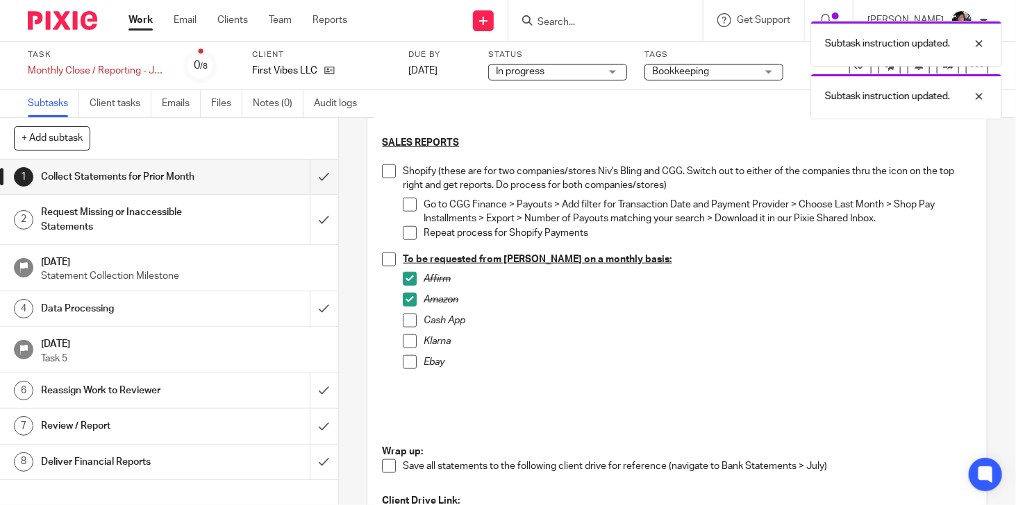
click at [403, 321] on span at bounding box center [410, 321] width 14 height 14
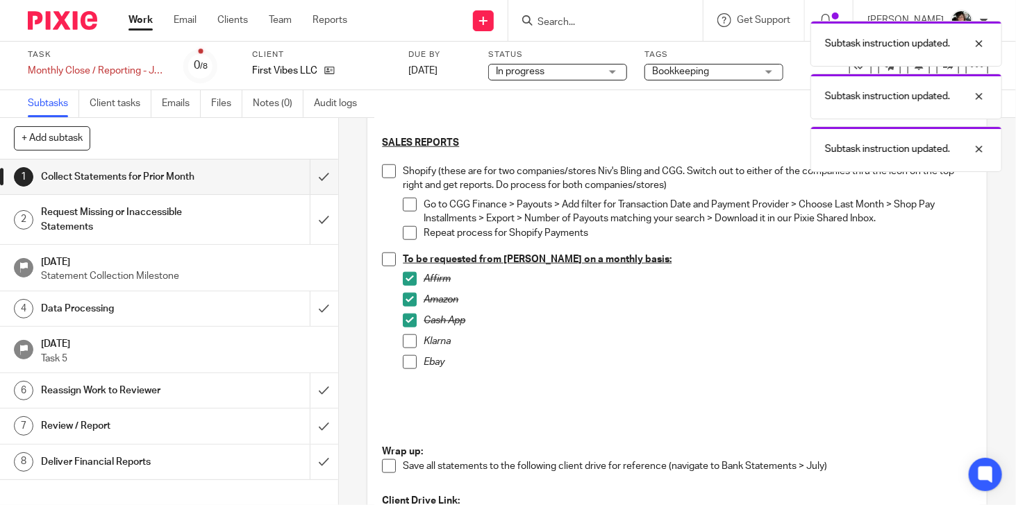
click at [403, 340] on span at bounding box center [410, 342] width 14 height 14
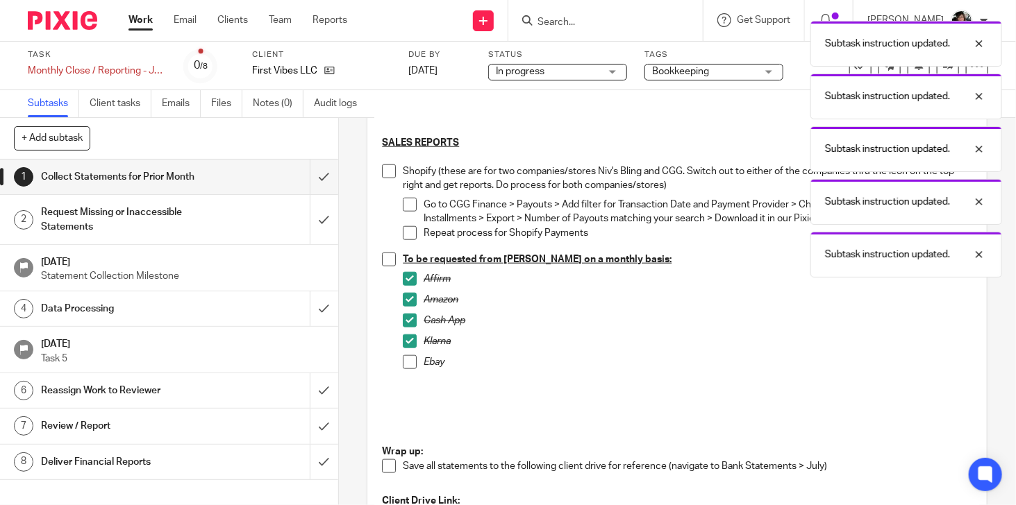
click at [403, 363] on span at bounding box center [410, 362] width 14 height 14
click at [383, 260] on span at bounding box center [389, 260] width 14 height 14
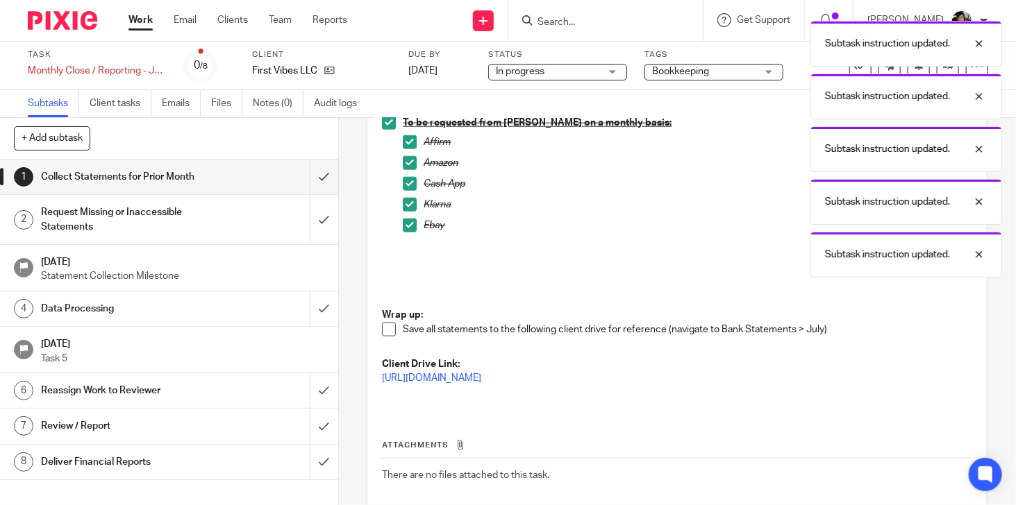
scroll to position [760, 0]
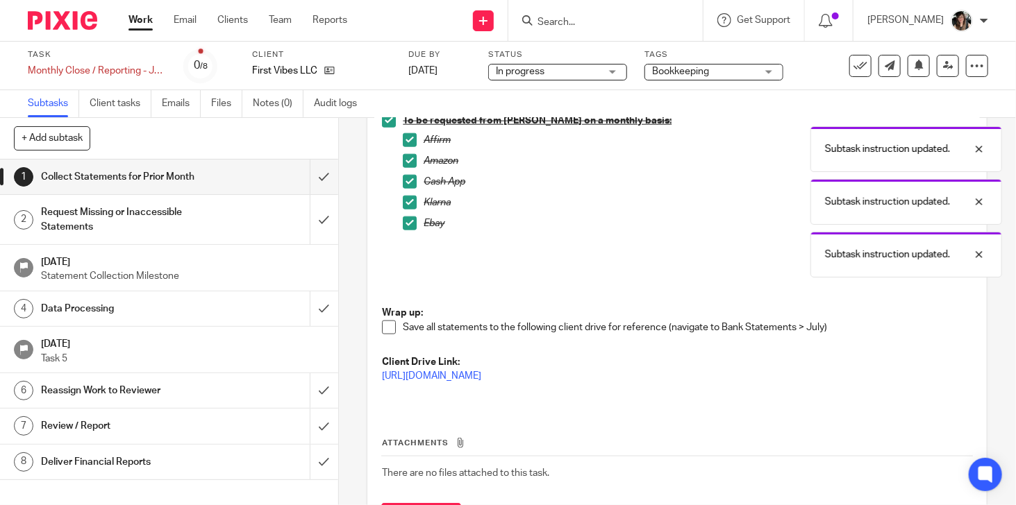
click at [123, 308] on h1 "Data Processing" at bounding box center [126, 309] width 170 height 21
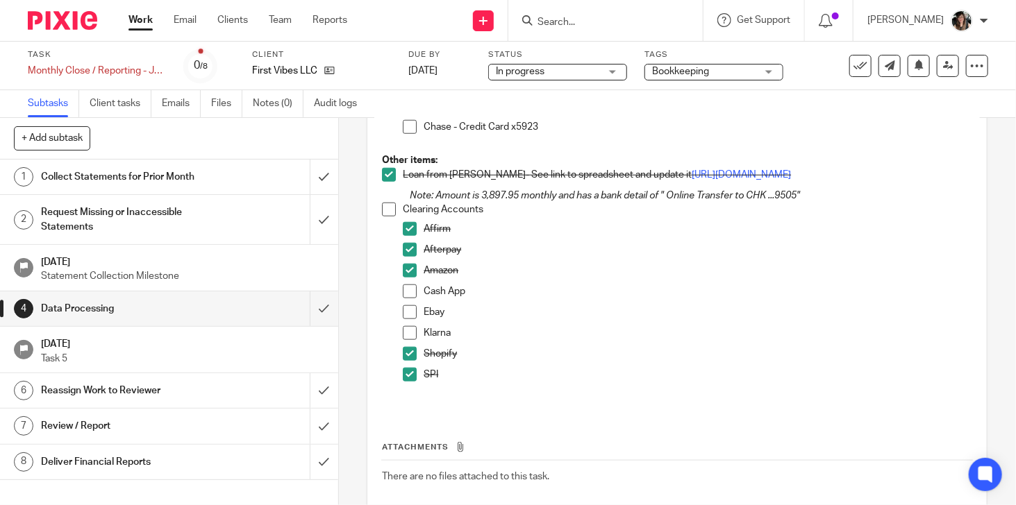
scroll to position [625, 0]
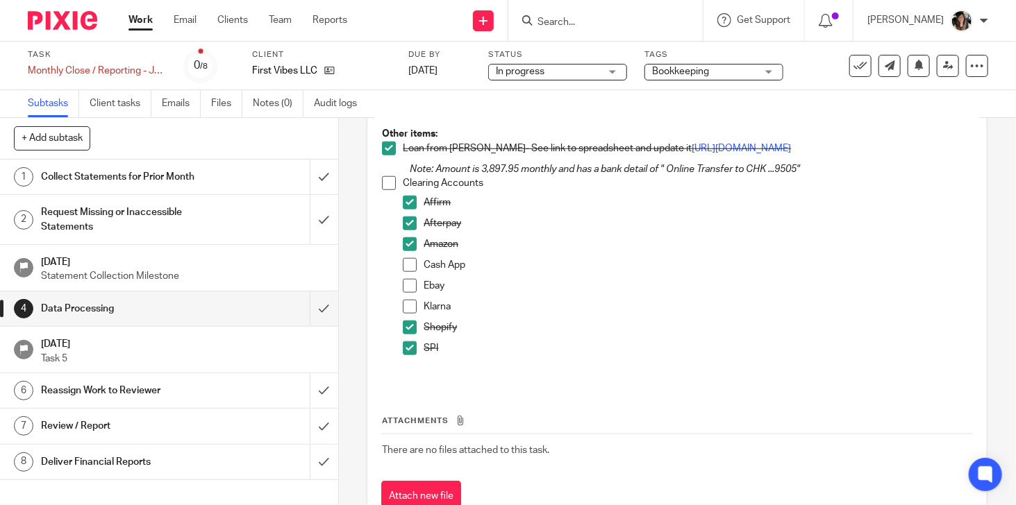
click at [412, 279] on li "Cash App" at bounding box center [687, 268] width 569 height 21
click at [407, 272] on span at bounding box center [410, 265] width 14 height 14
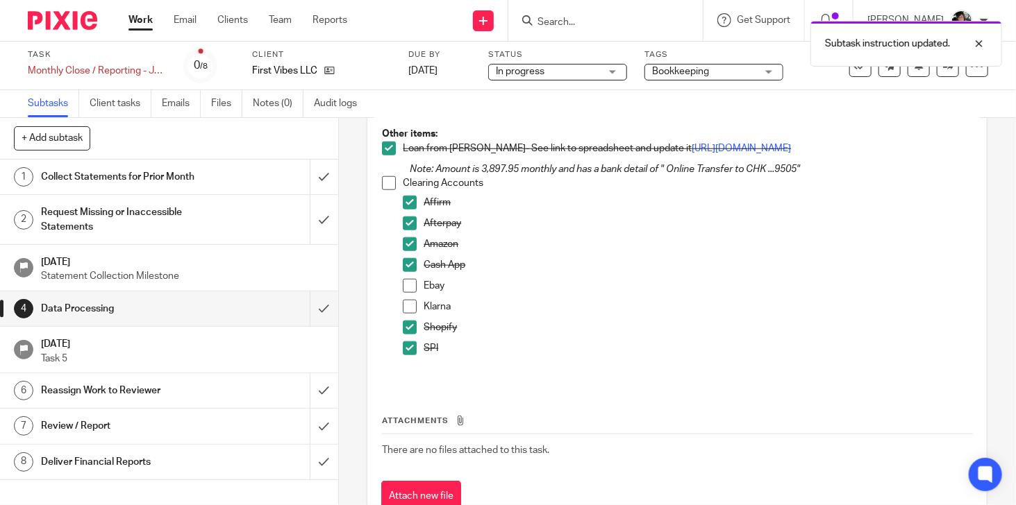
click at [404, 293] on span at bounding box center [410, 286] width 14 height 14
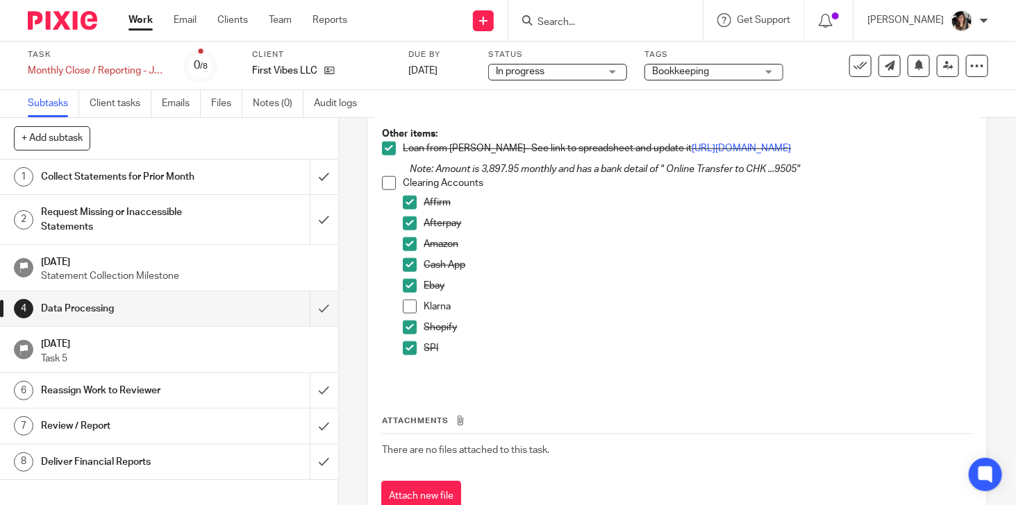
click at [403, 314] on span at bounding box center [410, 307] width 14 height 14
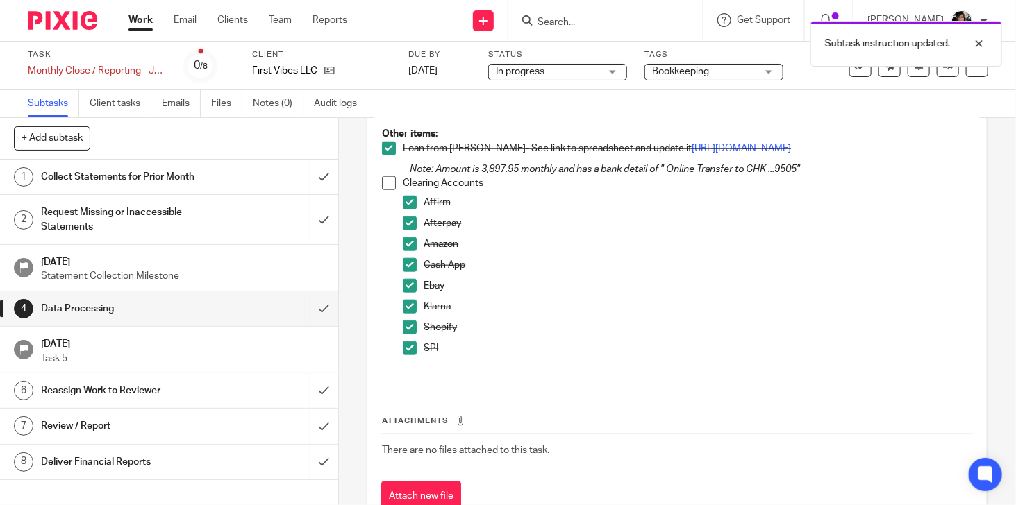
click at [390, 190] on span at bounding box center [389, 183] width 14 height 14
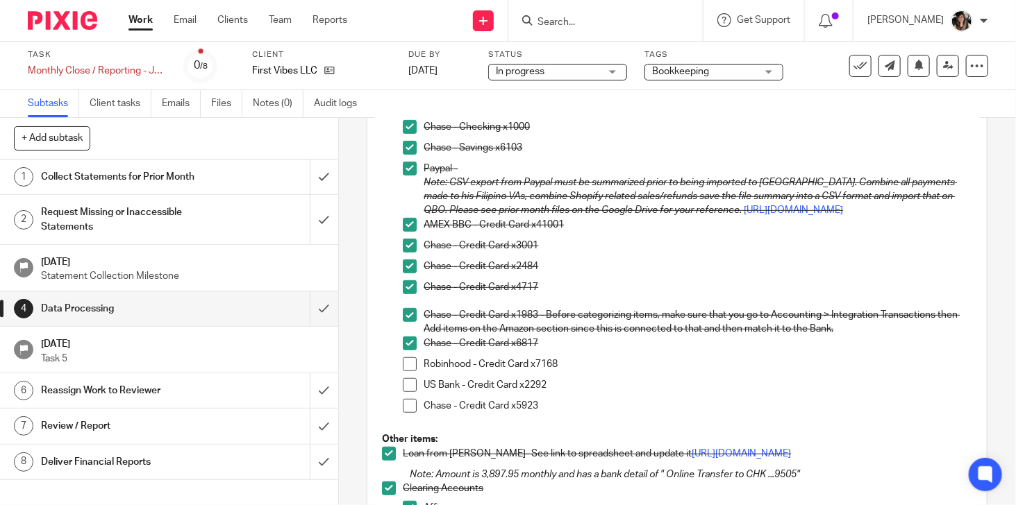
scroll to position [347, 0]
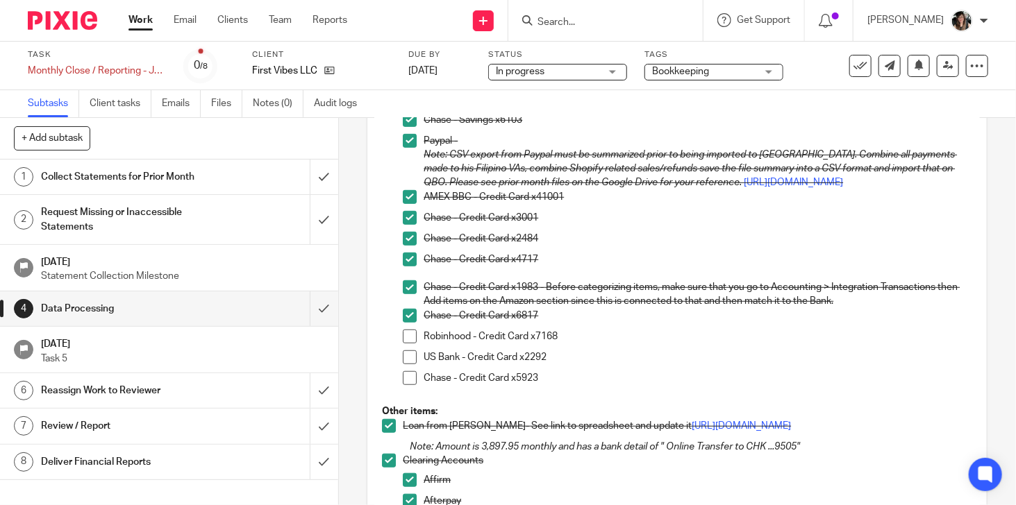
click at [403, 344] on span at bounding box center [410, 337] width 14 height 14
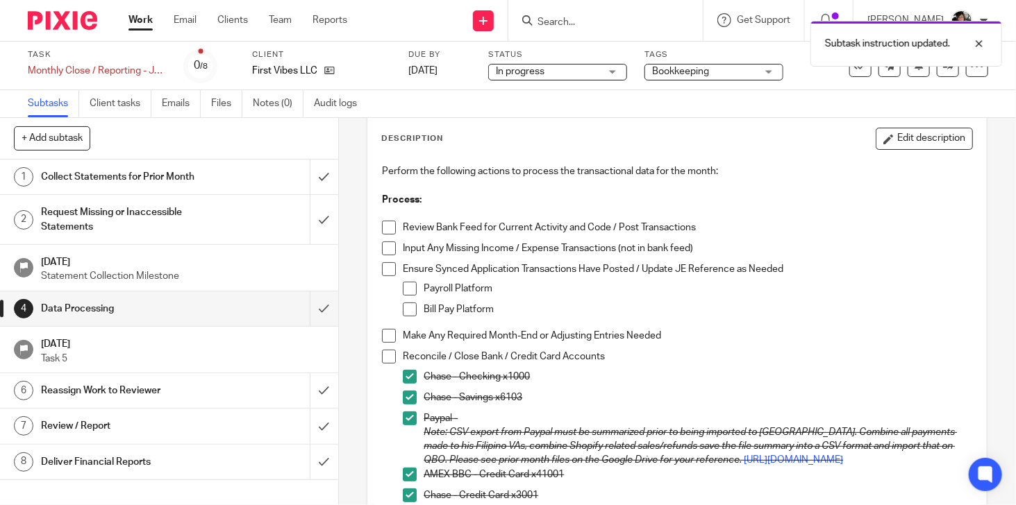
scroll to position [417, 0]
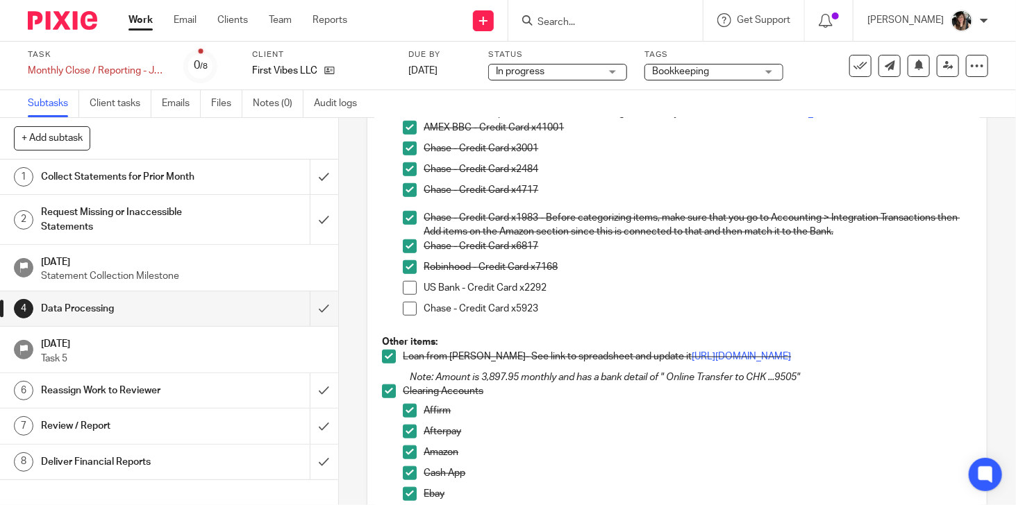
click at [408, 295] on span at bounding box center [410, 288] width 14 height 14
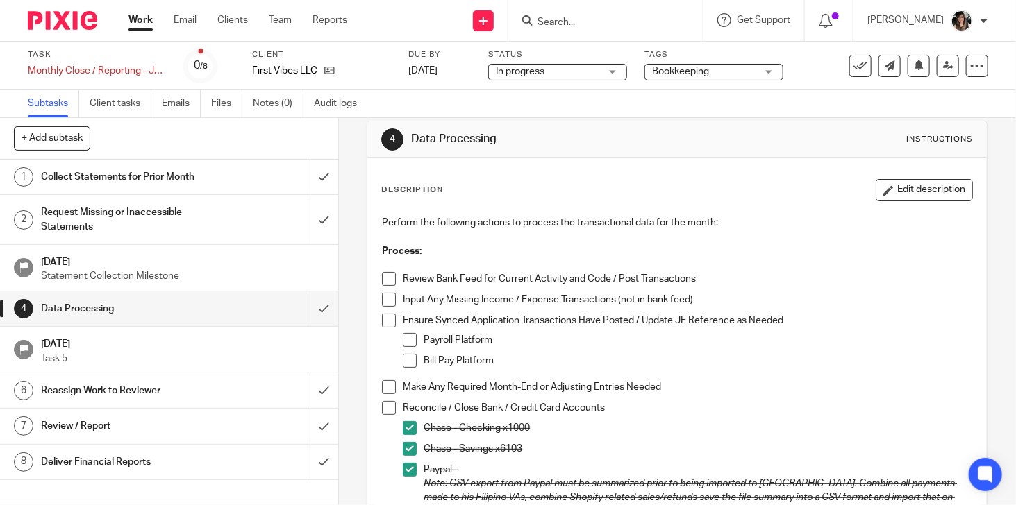
scroll to position [0, 0]
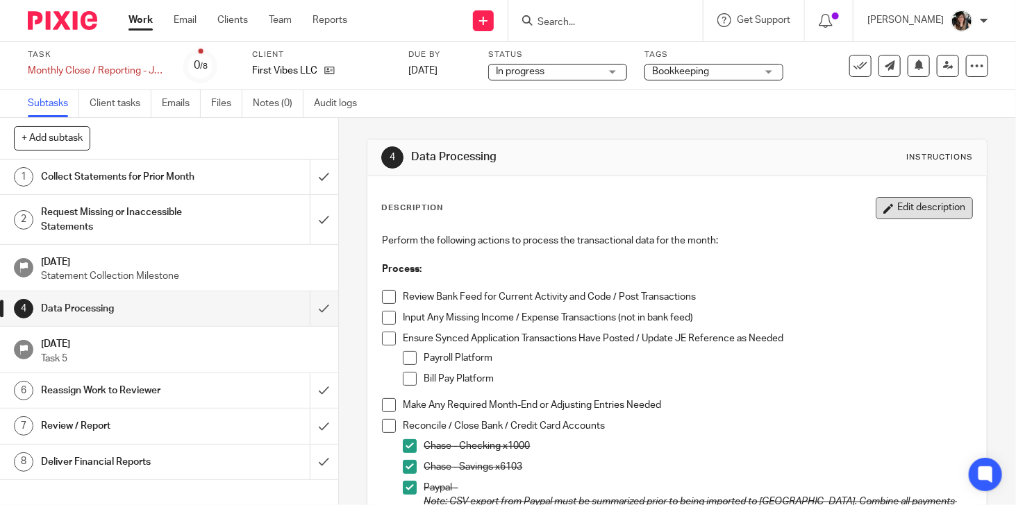
click at [896, 209] on button "Edit description" at bounding box center [923, 208] width 97 height 22
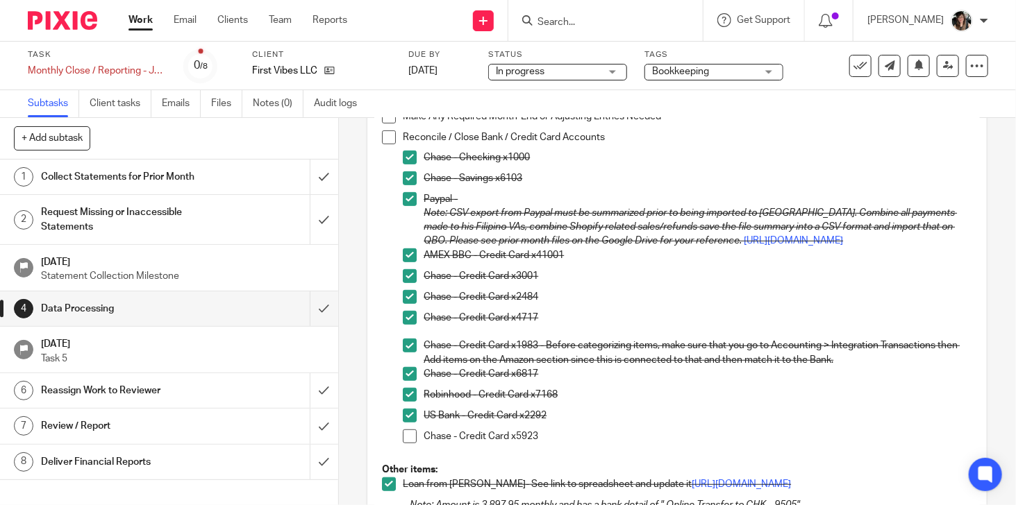
scroll to position [417, 0]
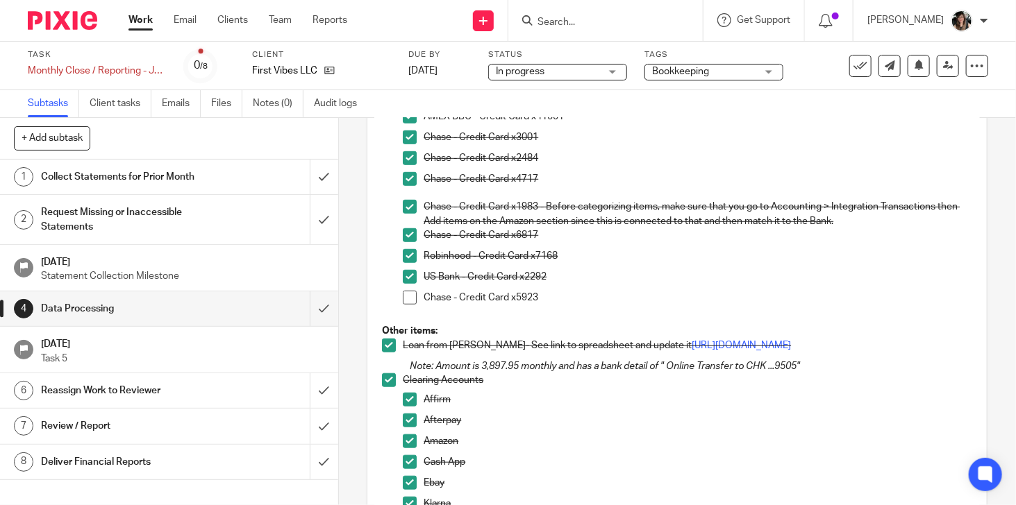
click at [576, 305] on p "Chase - Credit Card x5923" at bounding box center [697, 298] width 548 height 14
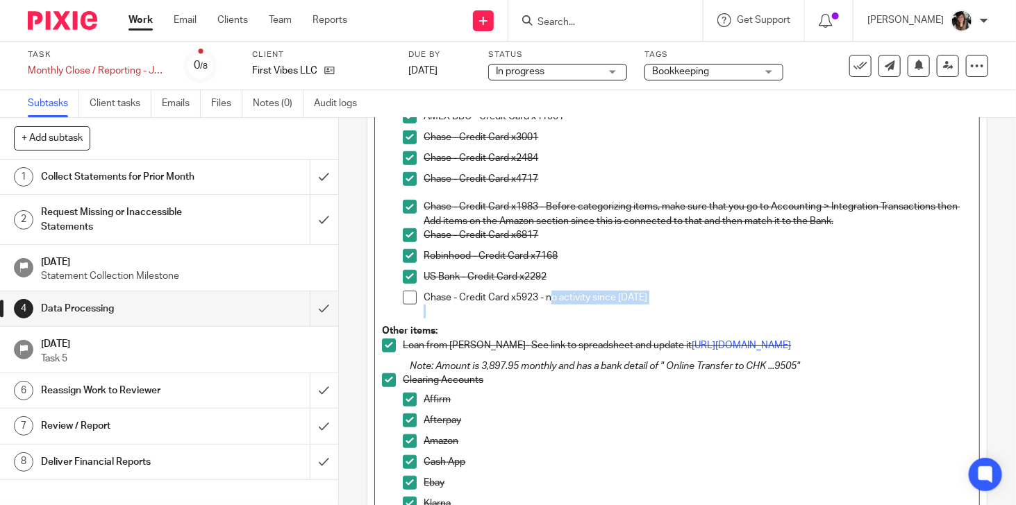
drag, startPoint x: 545, startPoint y: 310, endPoint x: 689, endPoint y: 319, distance: 144.0
click at [689, 319] on div "Chase - Credit Card x5923 - no activity since April 2025" at bounding box center [697, 305] width 548 height 28
click at [600, 319] on p at bounding box center [697, 312] width 548 height 14
drag, startPoint x: 542, startPoint y: 310, endPoint x: 673, endPoint y: 310, distance: 130.5
click at [673, 305] on p "Chase - Credit Card x5923 - no activity since April 2025" at bounding box center [697, 298] width 548 height 14
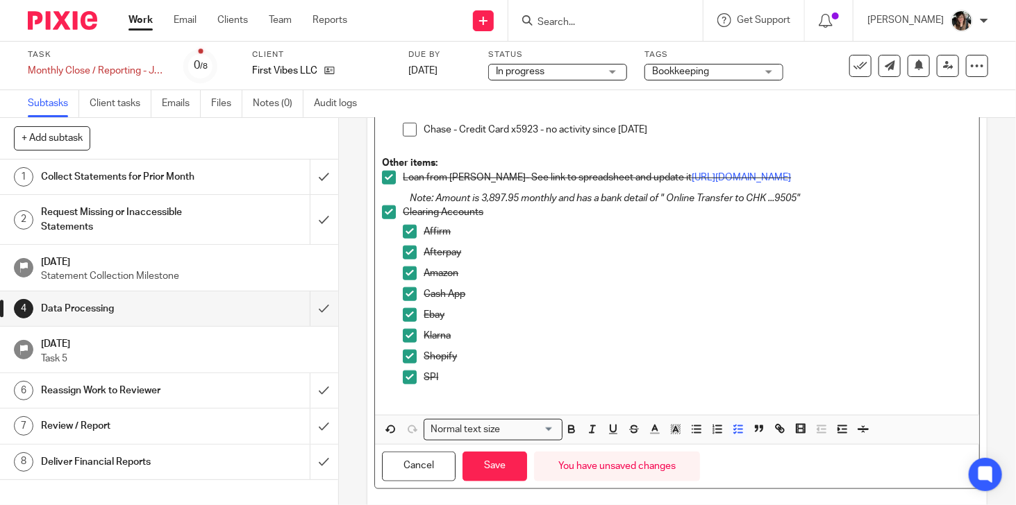
scroll to position [629, 0]
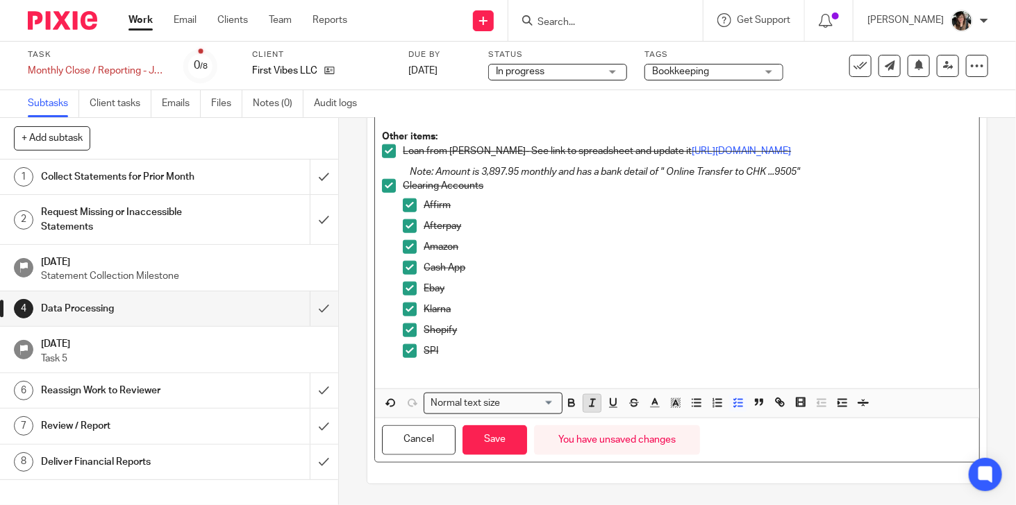
click at [591, 401] on line "button" at bounding box center [591, 403] width 1 height 7
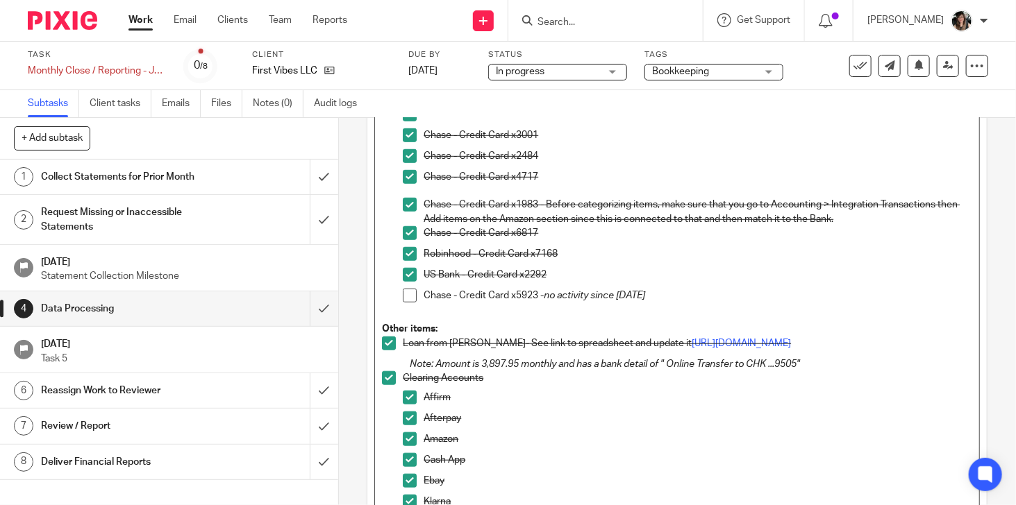
scroll to position [392, 0]
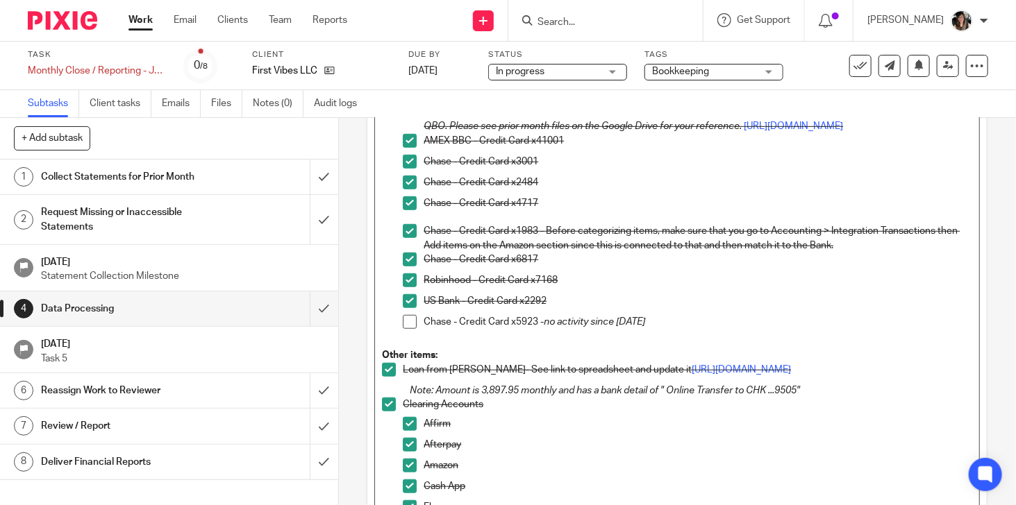
click at [409, 329] on span at bounding box center [410, 322] width 14 height 14
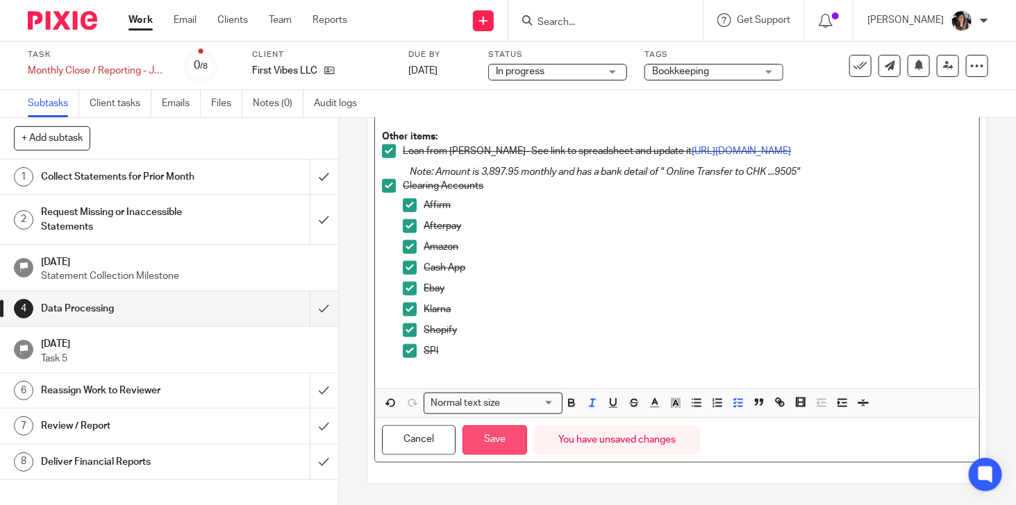
scroll to position [282, 0]
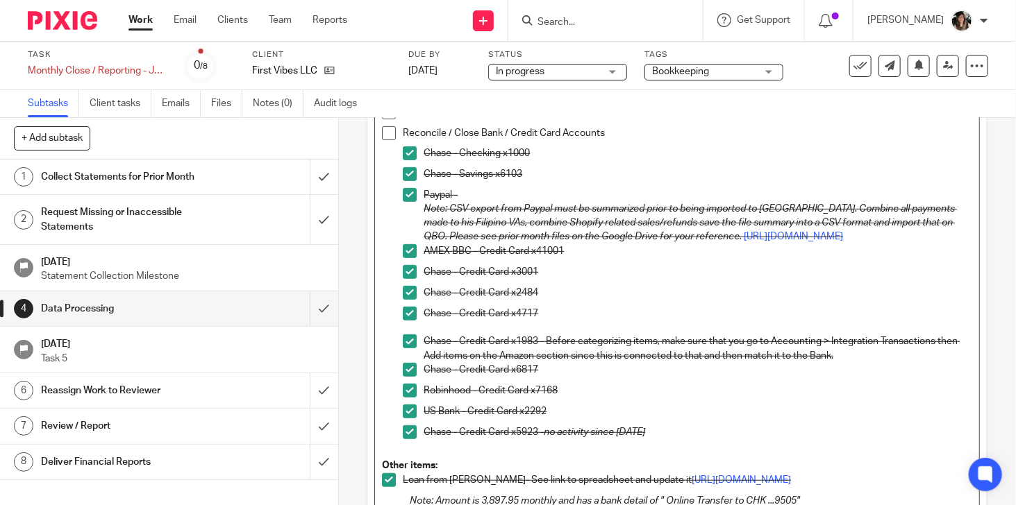
click at [592, 419] on p "US Bank - Credit Card x2292" at bounding box center [697, 412] width 548 height 14
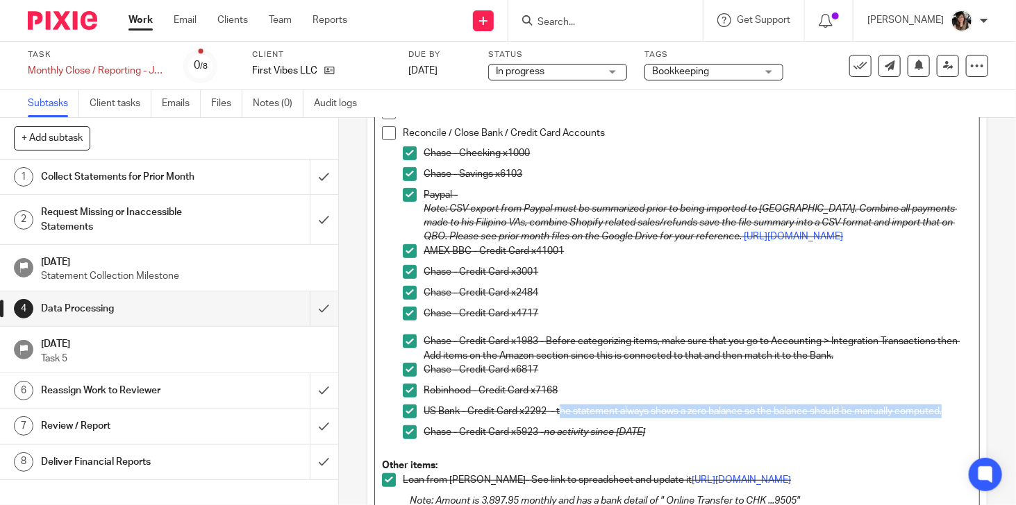
drag, startPoint x: 557, startPoint y: 424, endPoint x: 946, endPoint y: 435, distance: 388.2
click at [946, 426] on div "US Bank - Credit Card x2292 - the statement always shows a zero balance so the …" at bounding box center [697, 415] width 548 height 21
click at [685, 419] on p "US Bank - Credit Card x2292 - the statement always shows a zero balance so the …" at bounding box center [697, 412] width 548 height 14
drag, startPoint x: 554, startPoint y: 423, endPoint x: 951, endPoint y: 428, distance: 397.1
click at [951, 419] on p "US Bank - Credit Card x2292 - the statement always shows a zero balance so the …" at bounding box center [697, 412] width 548 height 14
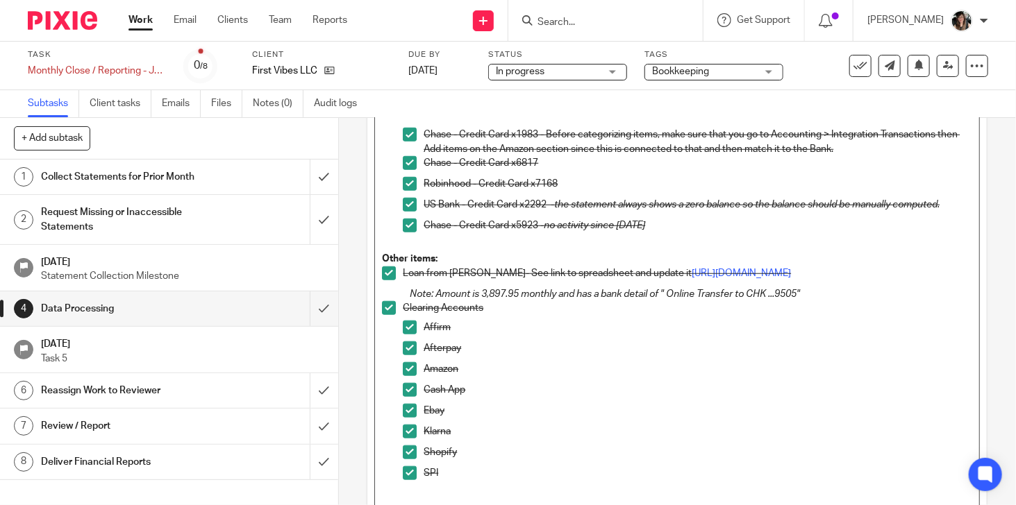
scroll to position [490, 0]
click at [660, 396] on p "Cash App" at bounding box center [697, 389] width 548 height 14
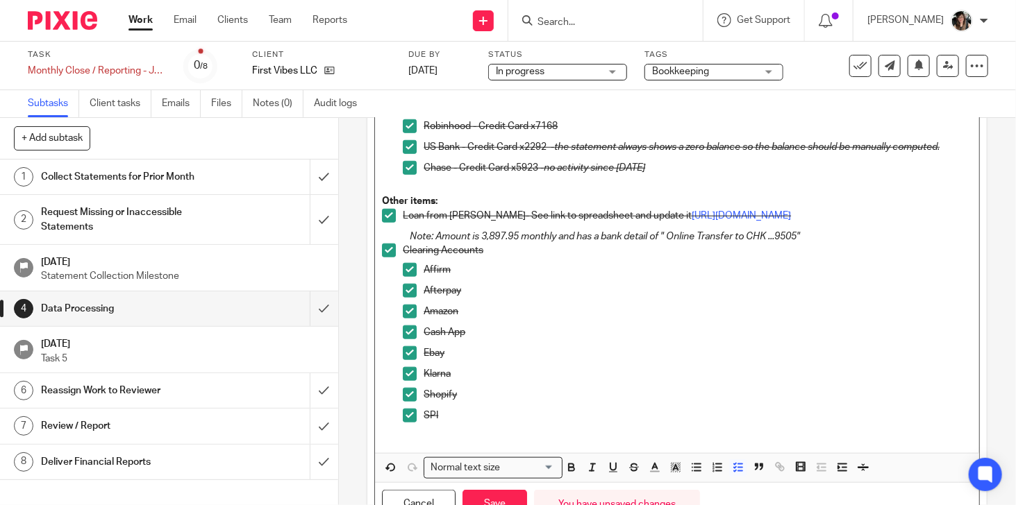
scroll to position [629, 0]
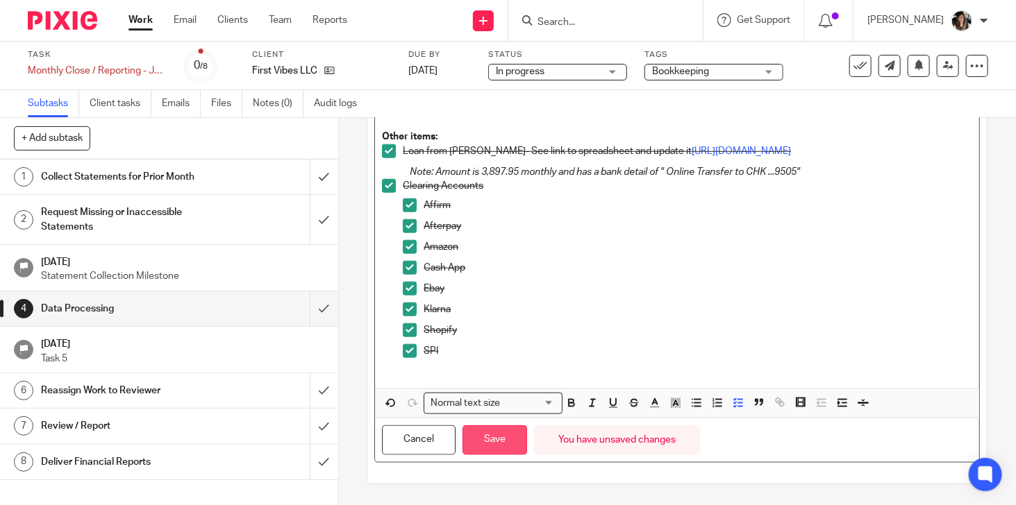
click at [511, 446] on button "Save" at bounding box center [494, 441] width 65 height 30
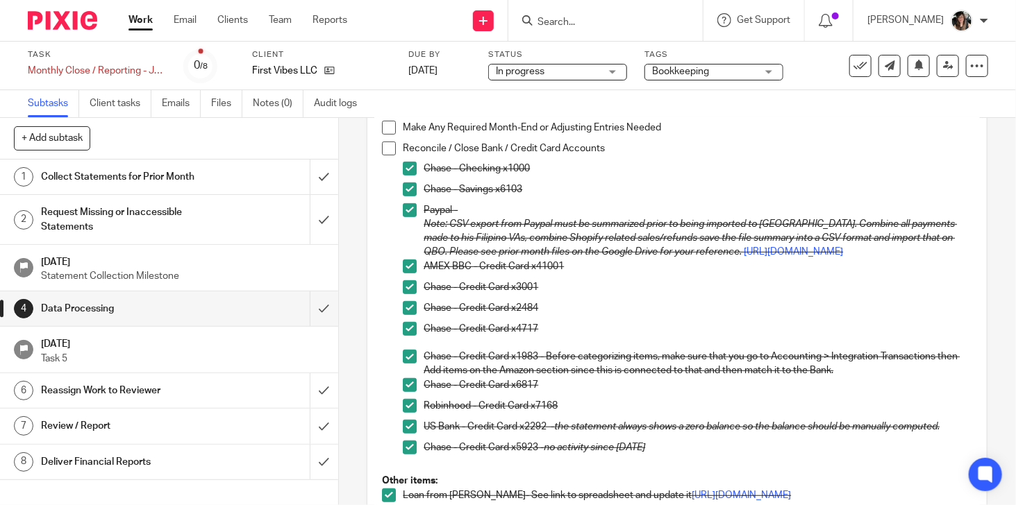
scroll to position [0, 0]
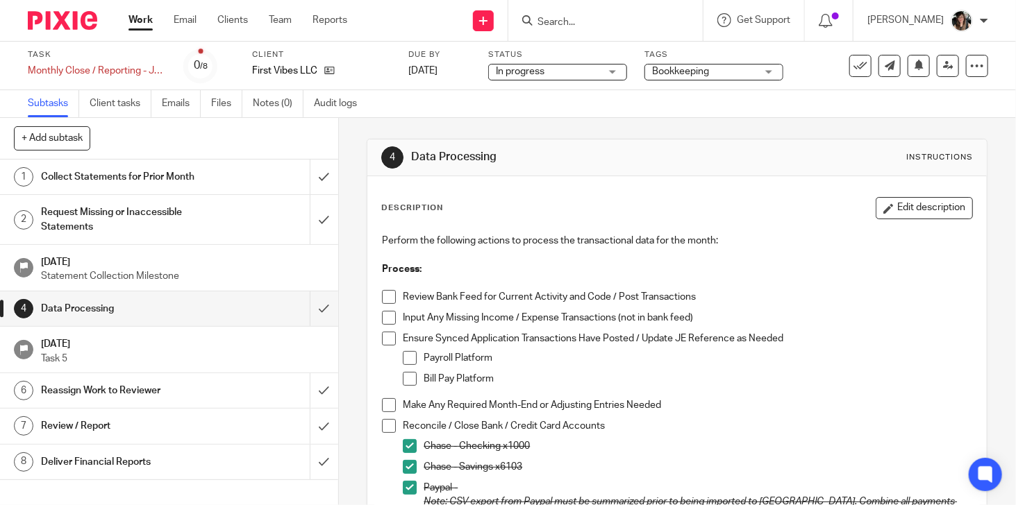
click at [202, 165] on link "1 Collect Statements for Prior Month" at bounding box center [155, 177] width 310 height 35
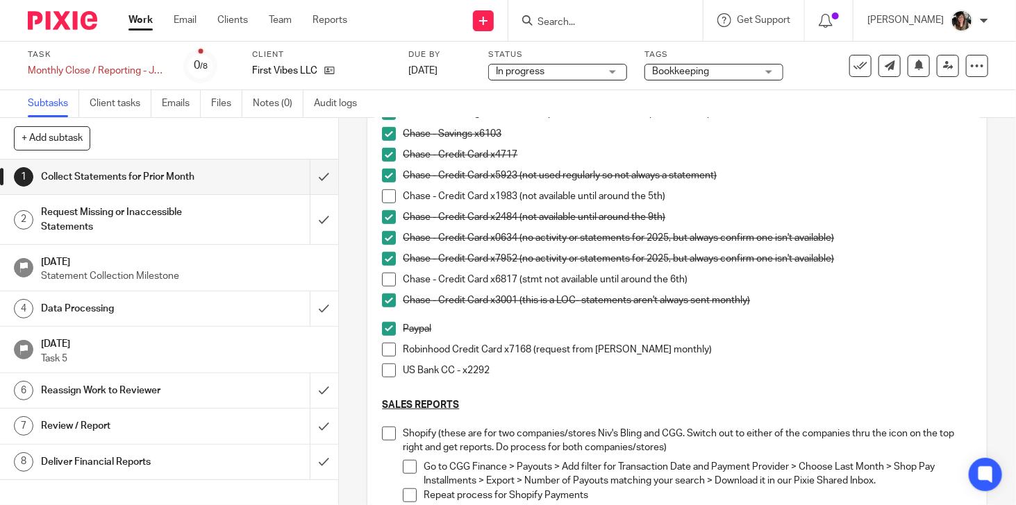
scroll to position [278, 0]
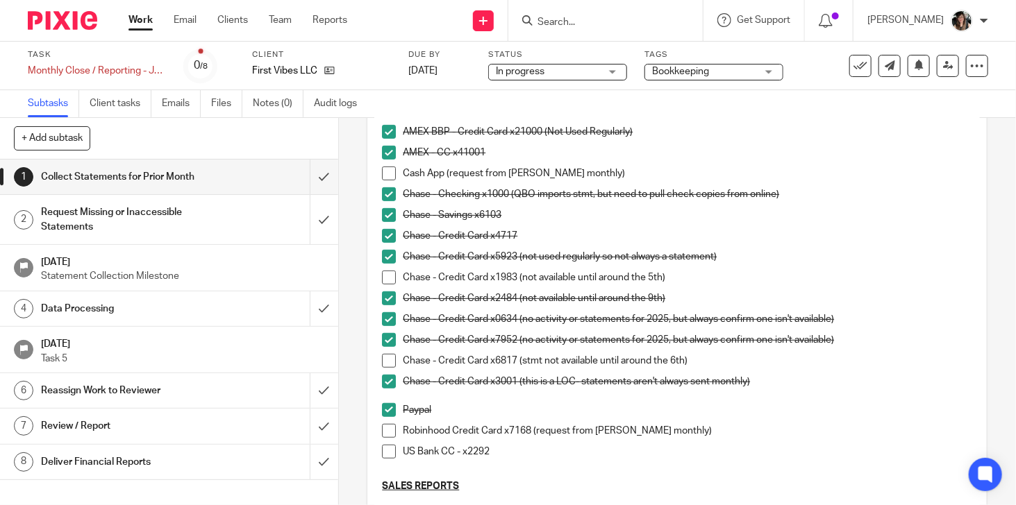
click at [383, 432] on span at bounding box center [389, 431] width 14 height 14
drag, startPoint x: 381, startPoint y: 451, endPoint x: 405, endPoint y: 442, distance: 25.9
click at [382, 451] on span at bounding box center [389, 452] width 14 height 14
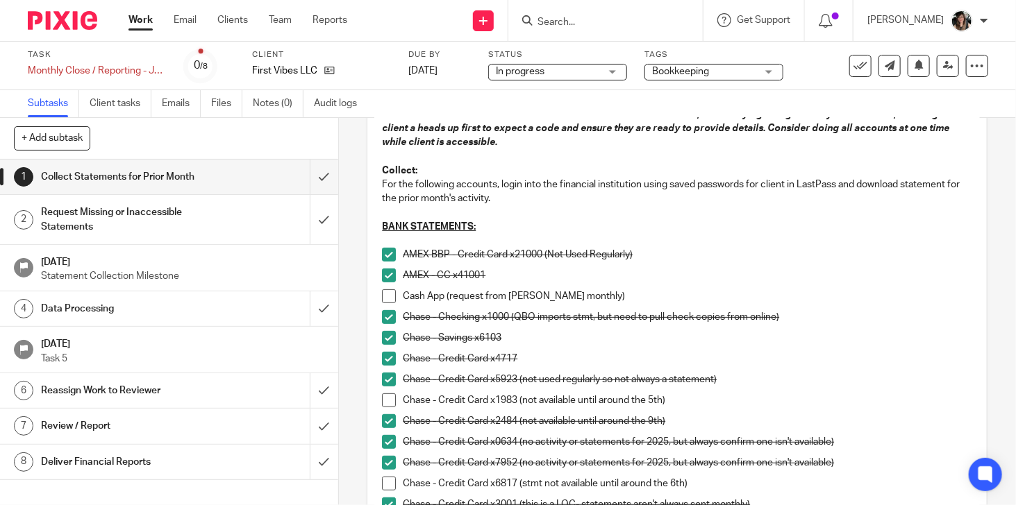
scroll to position [208, 0]
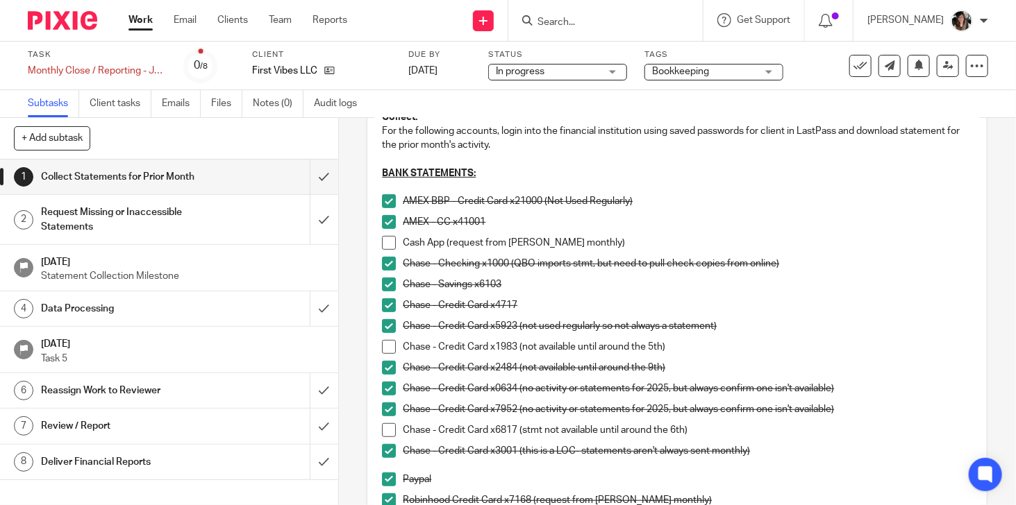
click at [387, 240] on span at bounding box center [389, 243] width 14 height 14
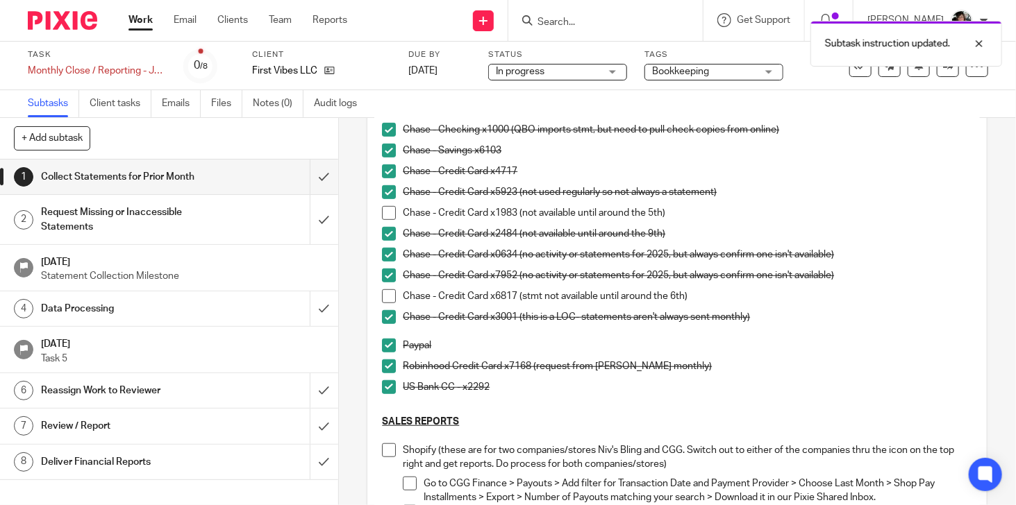
scroll to position [347, 0]
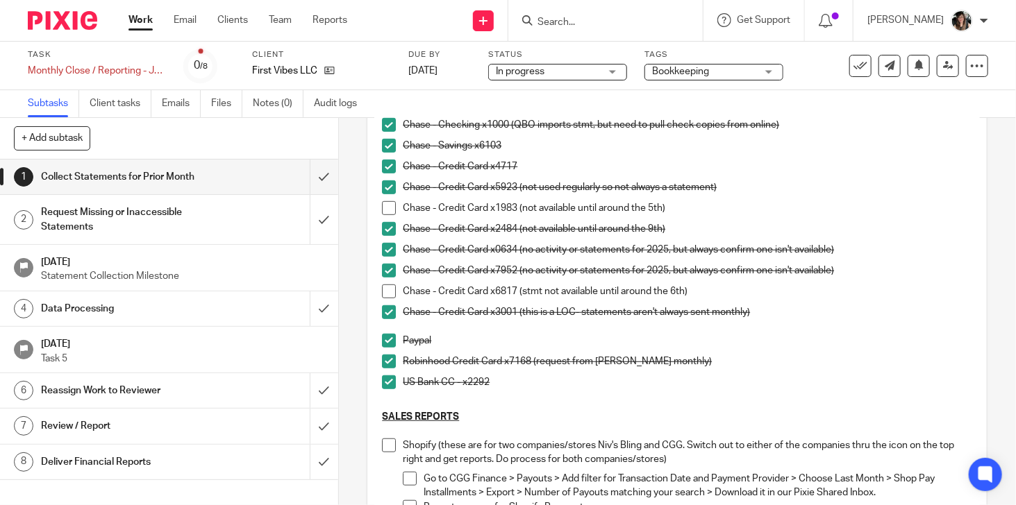
click at [386, 207] on span at bounding box center [389, 208] width 14 height 14
click at [385, 294] on span at bounding box center [389, 292] width 14 height 14
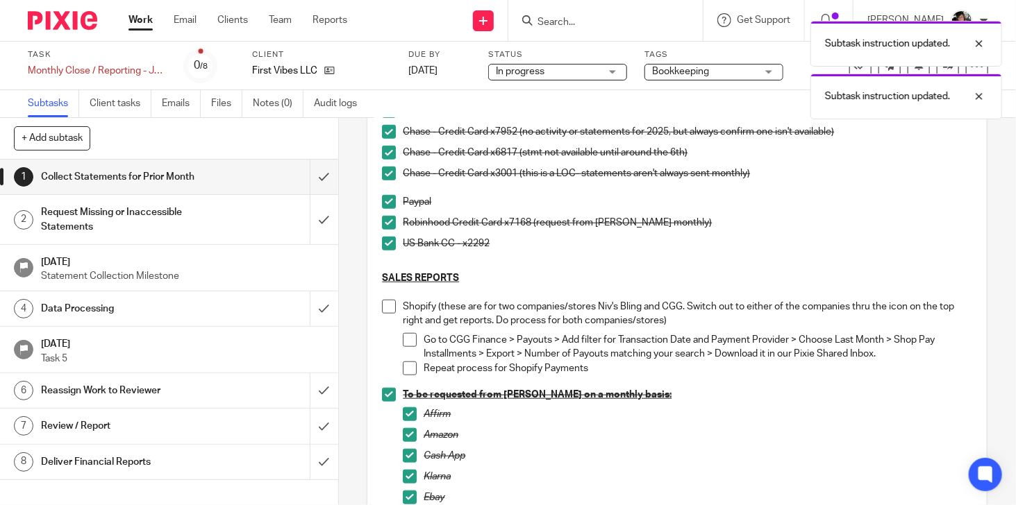
scroll to position [830, 0]
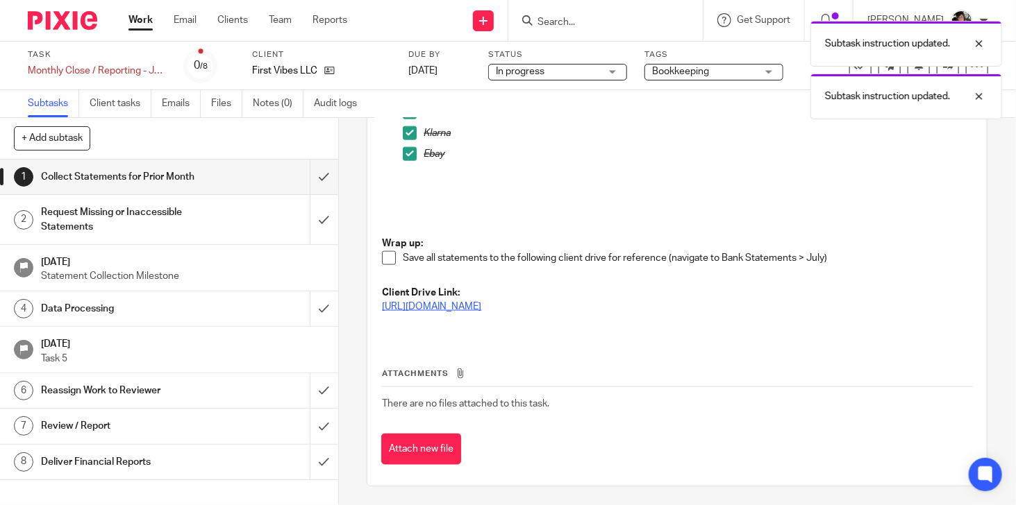
click at [481, 303] on link "https://drive.google.com/drive/folders/11mvk6SZPZyQkF1LKcMkB93EsVfEI9CxY?usp=dr…" at bounding box center [431, 307] width 99 height 10
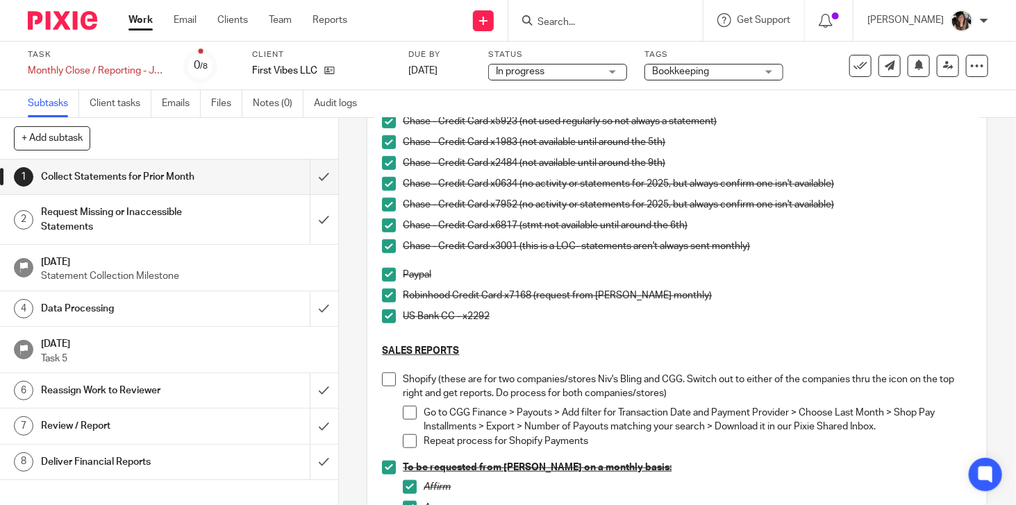
scroll to position [483, 0]
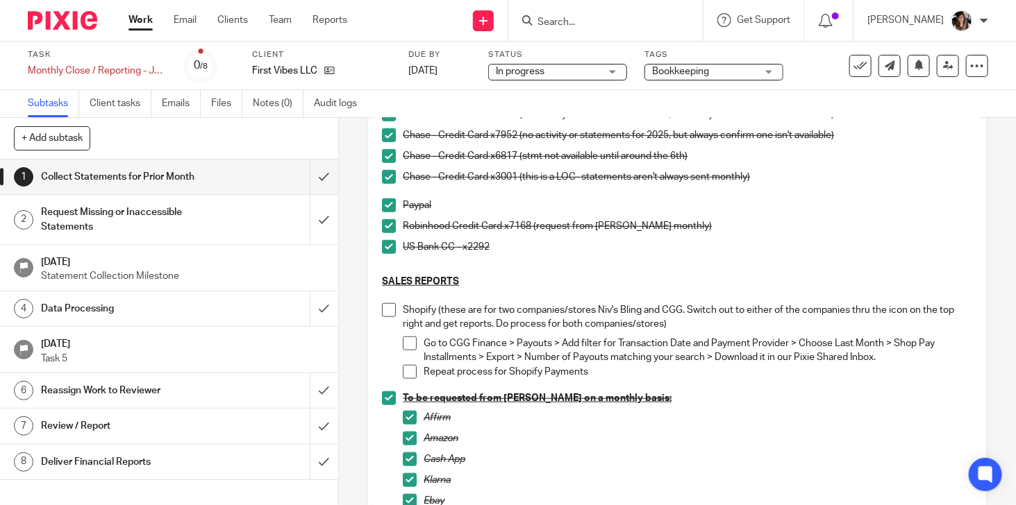
click at [387, 312] on span at bounding box center [389, 310] width 14 height 14
click at [403, 345] on span at bounding box center [410, 344] width 14 height 14
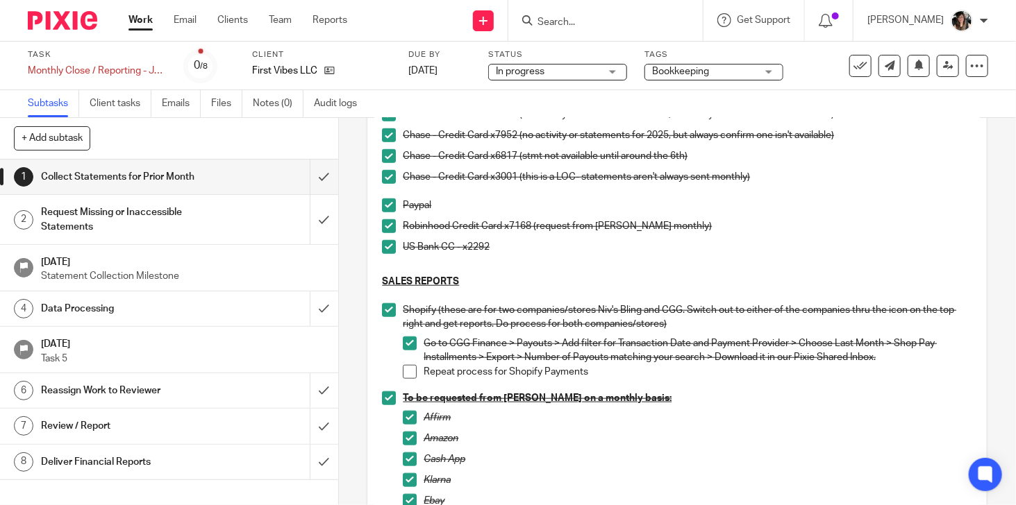
click at [403, 363] on li "Go to CGG Finance > Payouts > Add filter for Transaction Date and Payment Provi…" at bounding box center [687, 351] width 569 height 28
click at [403, 370] on span at bounding box center [410, 372] width 14 height 14
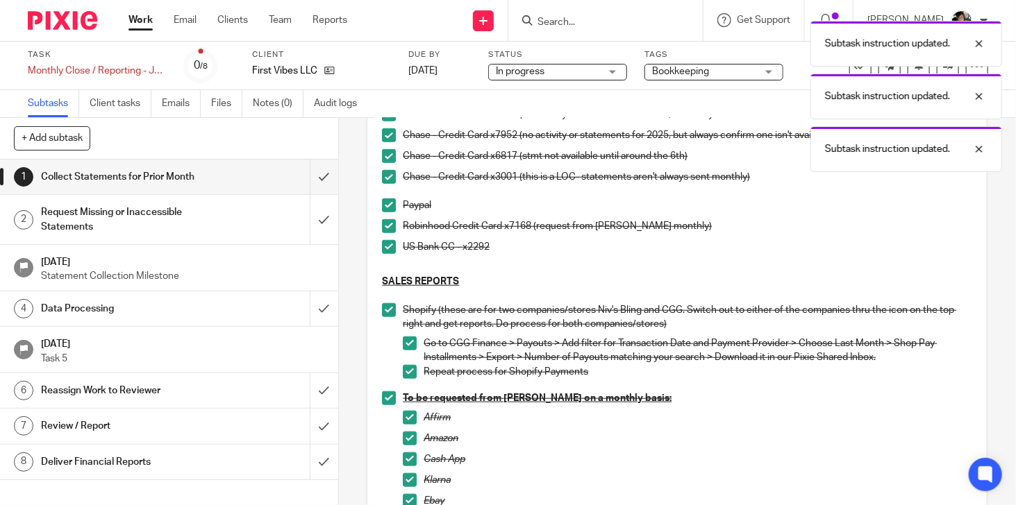
scroll to position [830, 0]
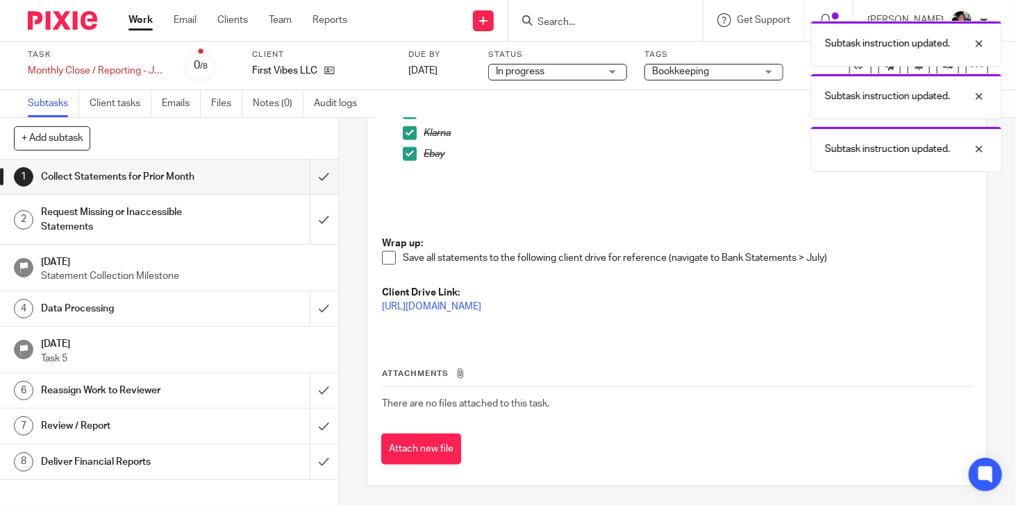
click at [387, 252] on span at bounding box center [389, 258] width 14 height 14
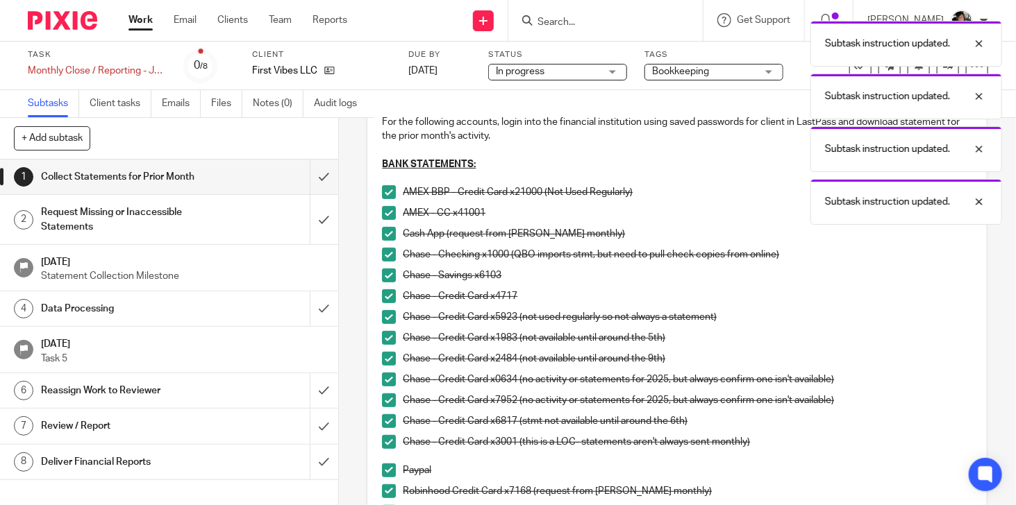
scroll to position [274, 0]
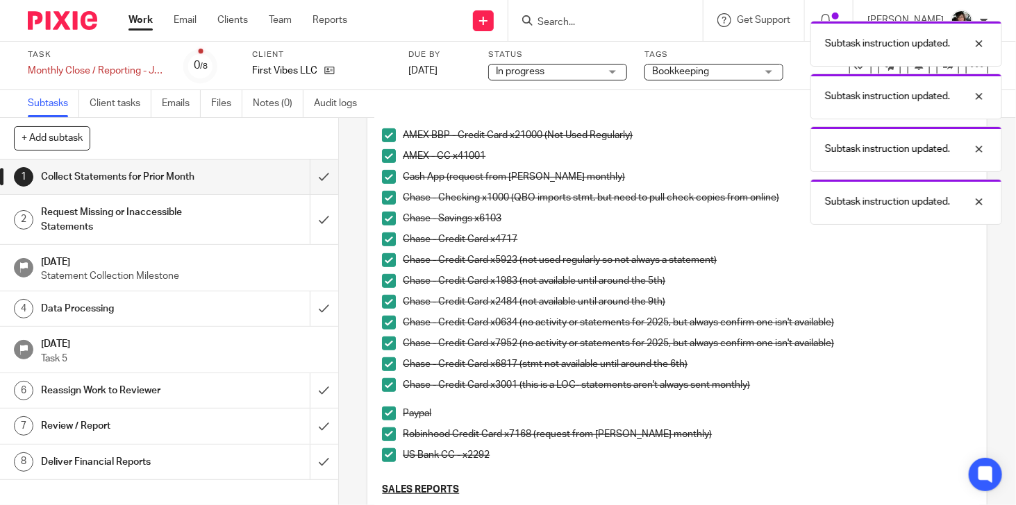
click at [153, 307] on h1 "Data Processing" at bounding box center [126, 309] width 170 height 21
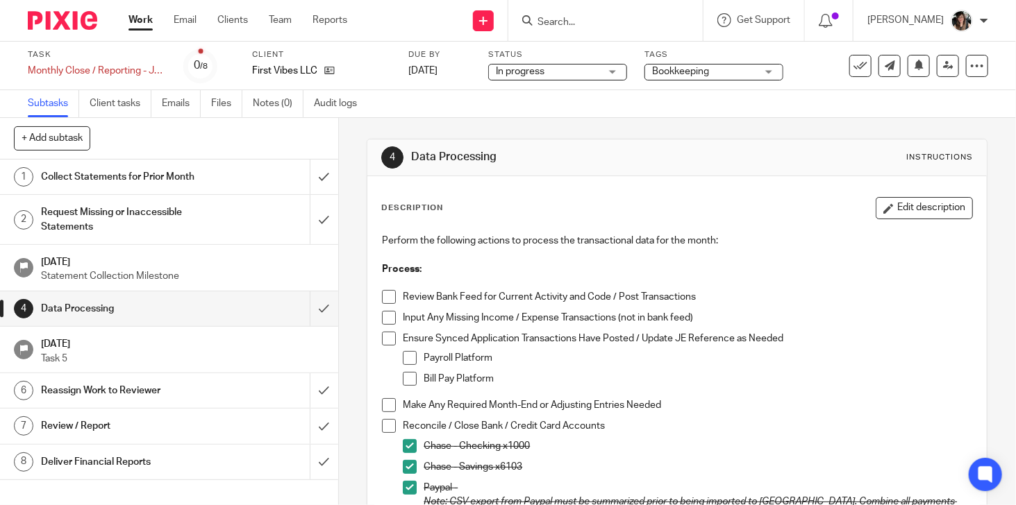
click at [382, 293] on span at bounding box center [389, 297] width 14 height 14
drag, startPoint x: 383, startPoint y: 310, endPoint x: 381, endPoint y: 320, distance: 10.6
click at [383, 311] on span at bounding box center [389, 318] width 14 height 14
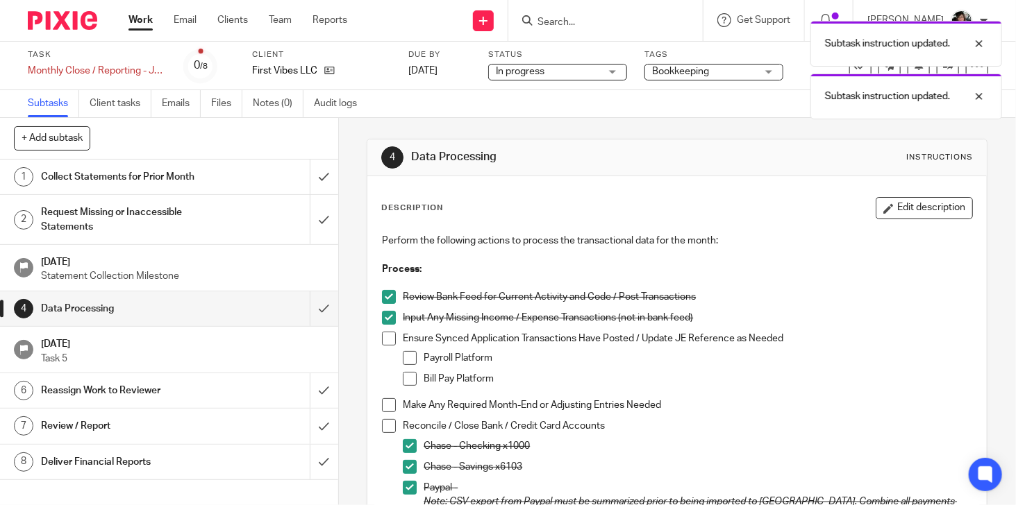
click at [382, 333] on span at bounding box center [389, 339] width 14 height 14
click at [406, 372] on span at bounding box center [410, 379] width 14 height 14
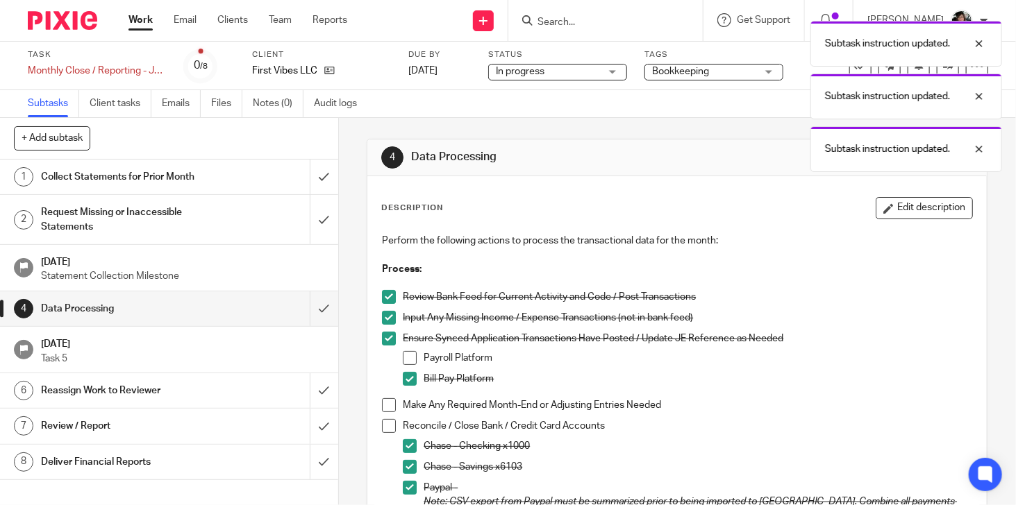
click at [387, 401] on span at bounding box center [389, 405] width 14 height 14
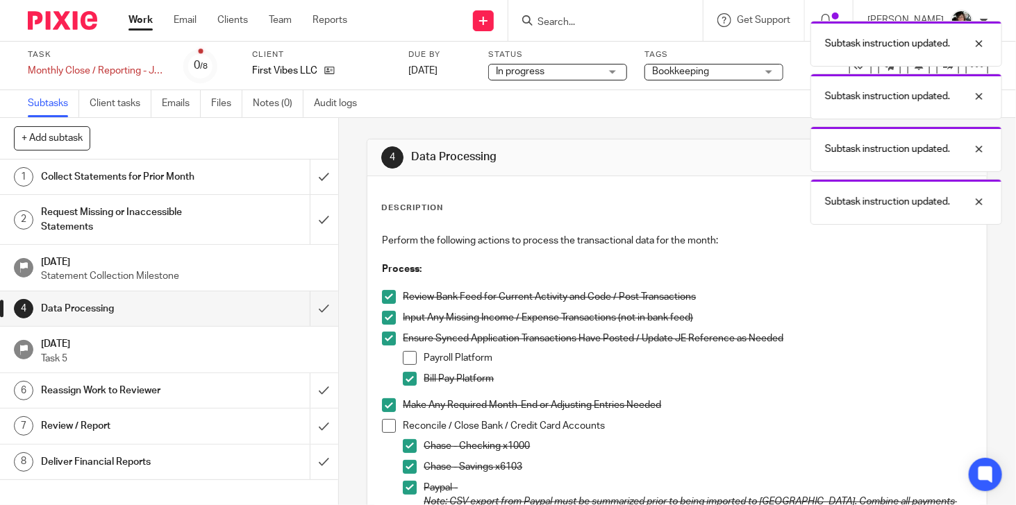
click at [383, 426] on span at bounding box center [389, 426] width 14 height 14
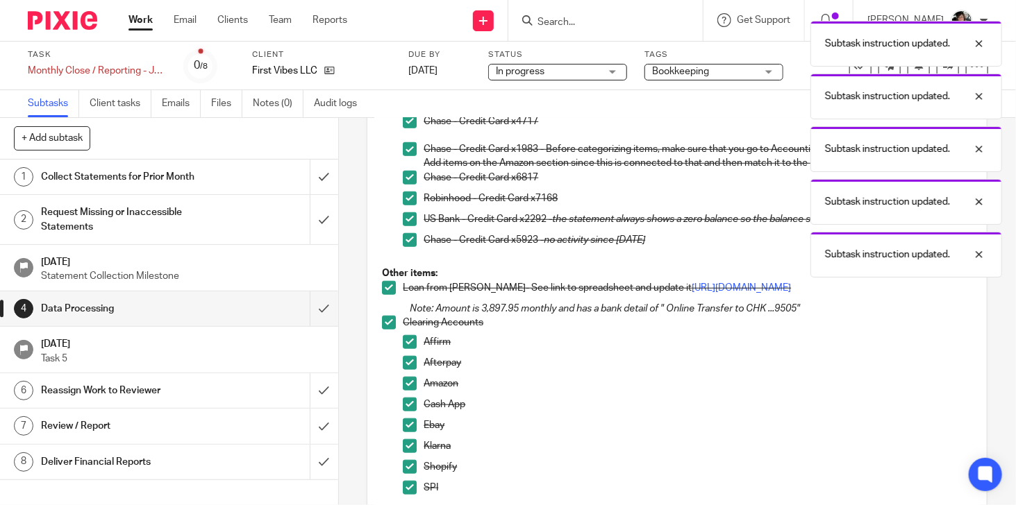
scroll to position [138, 0]
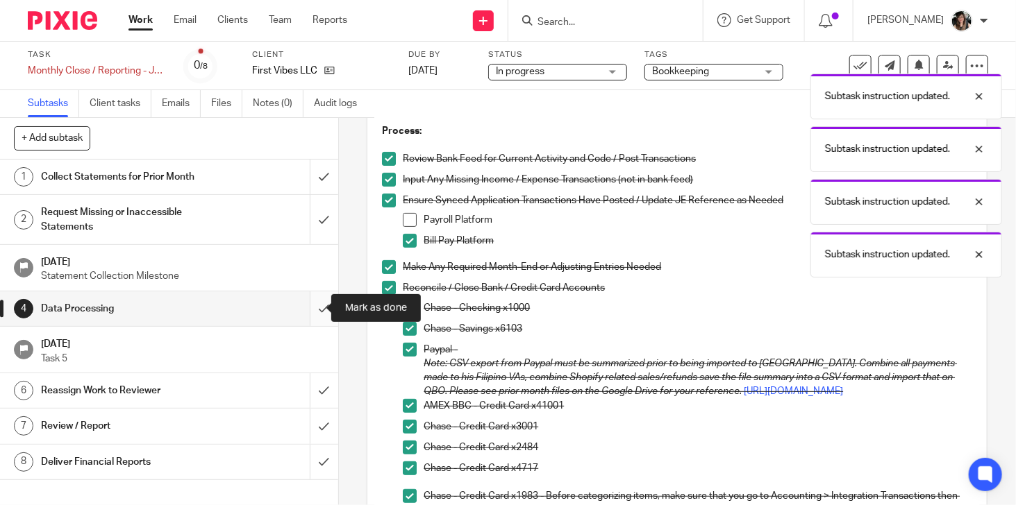
click at [317, 307] on input "submit" at bounding box center [169, 309] width 338 height 35
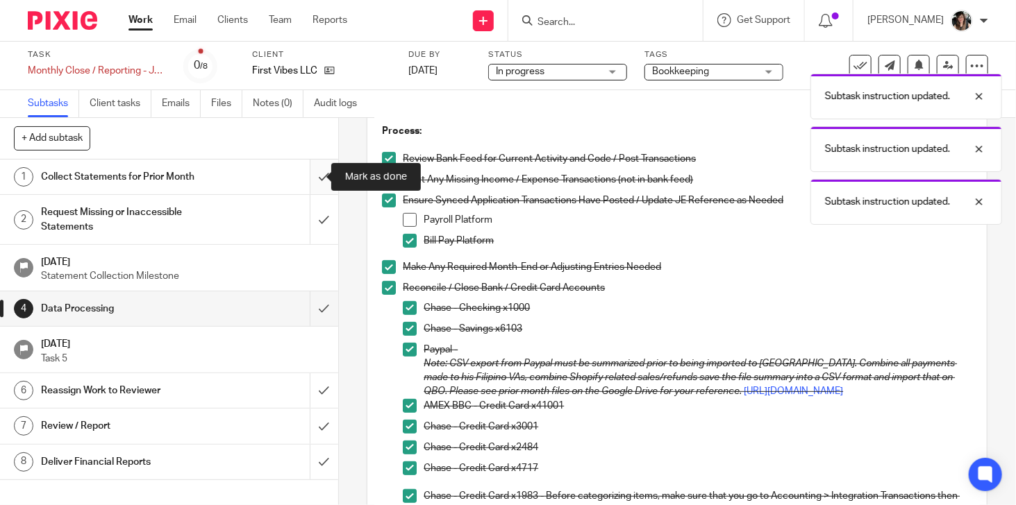
click at [310, 181] on input "submit" at bounding box center [169, 177] width 338 height 35
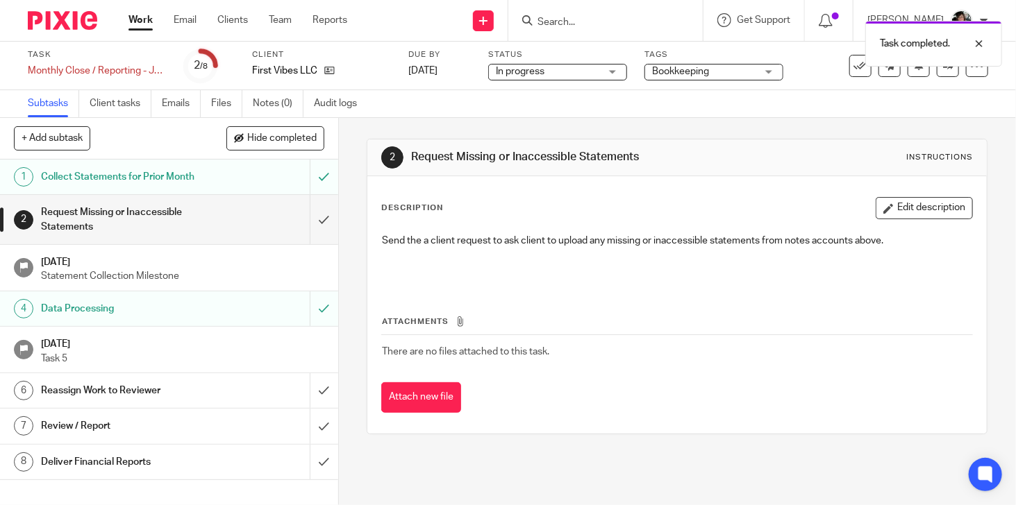
click at [194, 380] on h1 "Reassign Work to Reviewer" at bounding box center [126, 390] width 170 height 21
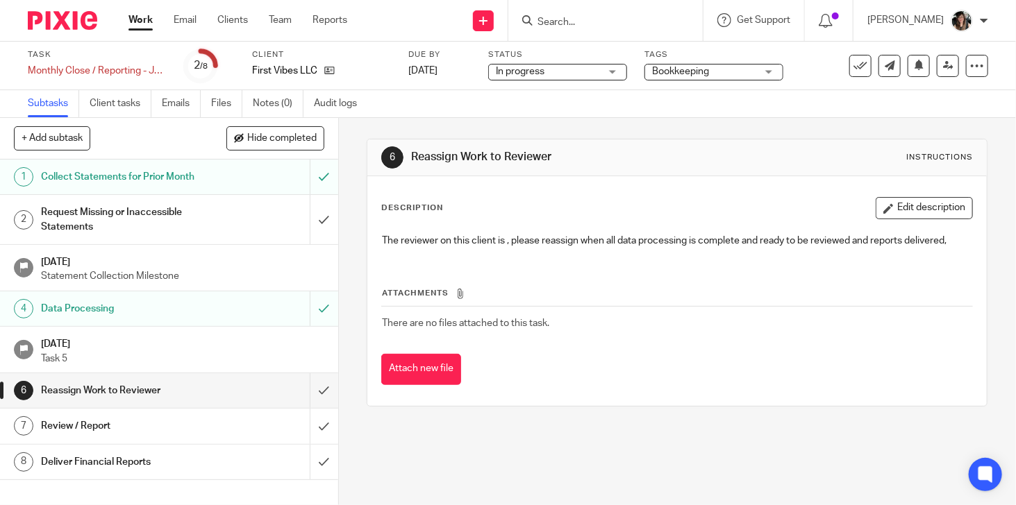
click at [184, 181] on h1 "Collect Statements for Prior Month" at bounding box center [126, 177] width 170 height 21
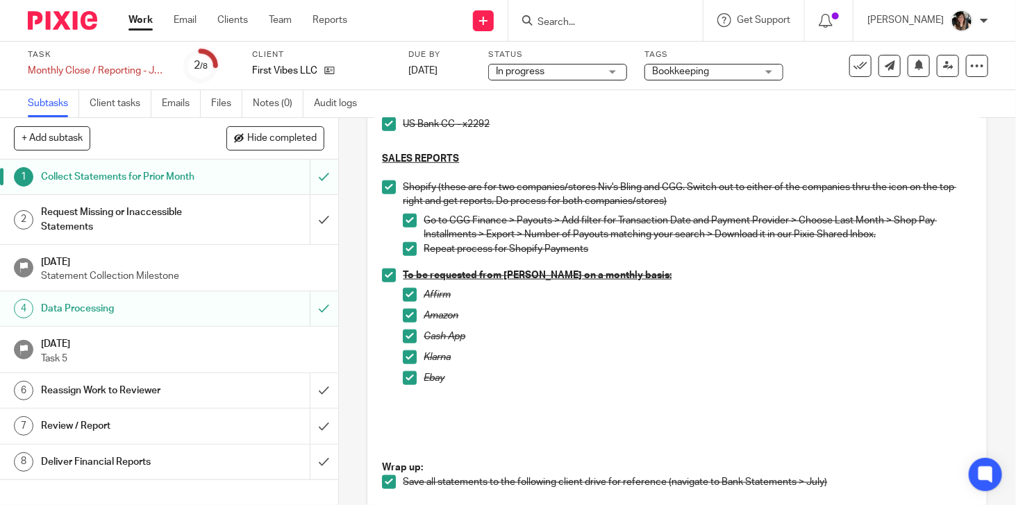
scroll to position [625, 0]
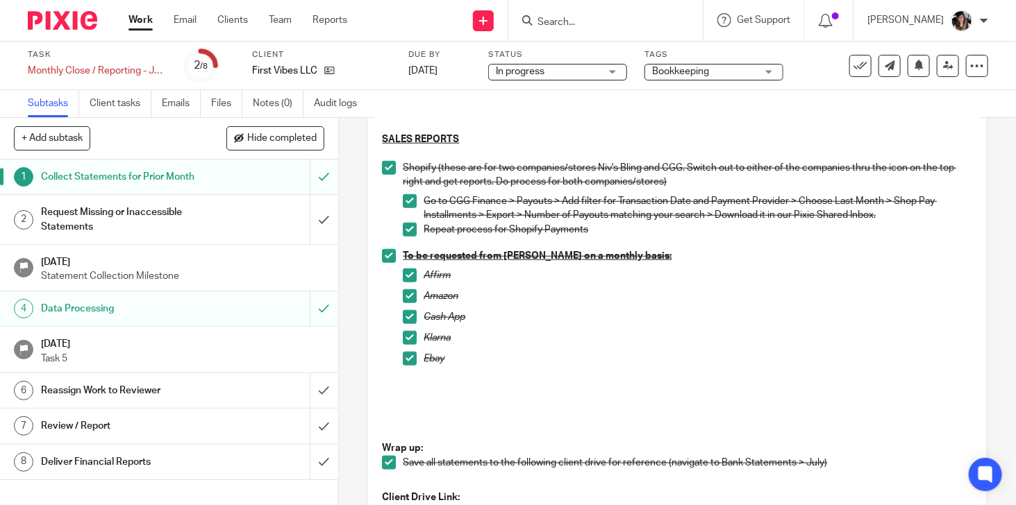
click at [161, 313] on h1 "Data Processing" at bounding box center [126, 309] width 170 height 21
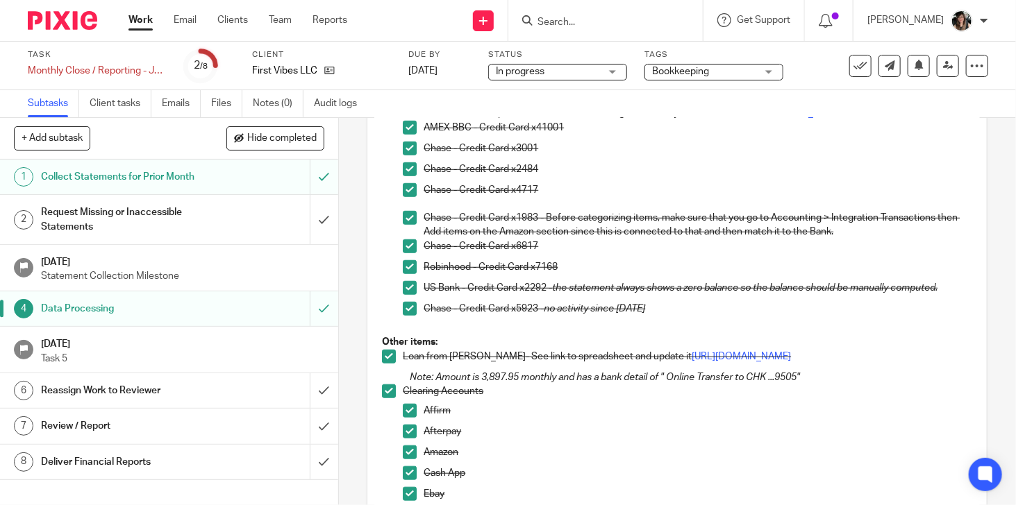
scroll to position [69, 0]
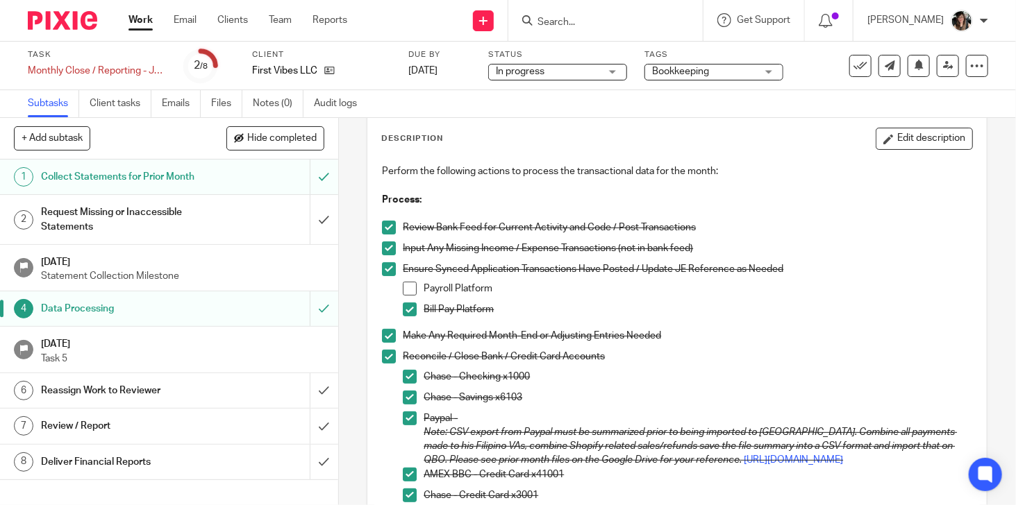
click at [403, 294] on span at bounding box center [410, 289] width 14 height 14
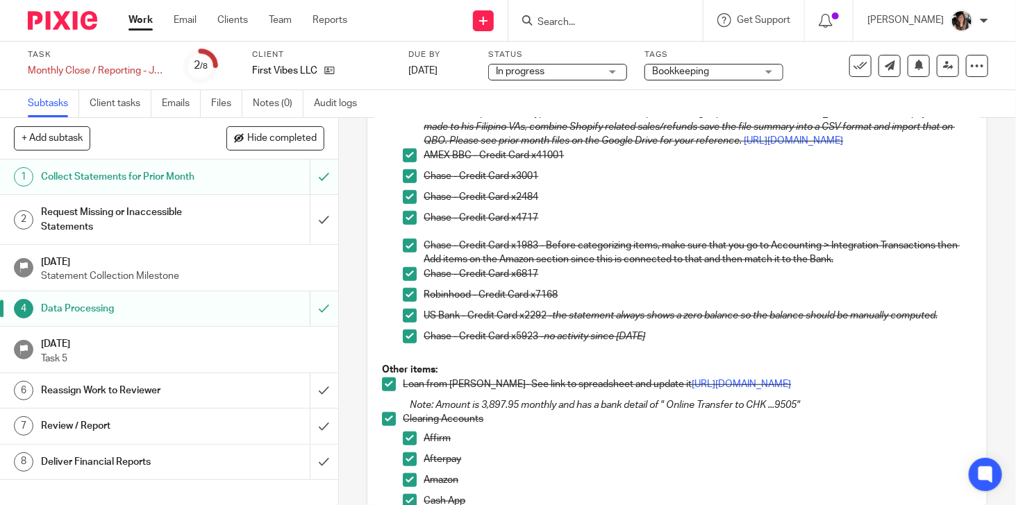
scroll to position [278, 0]
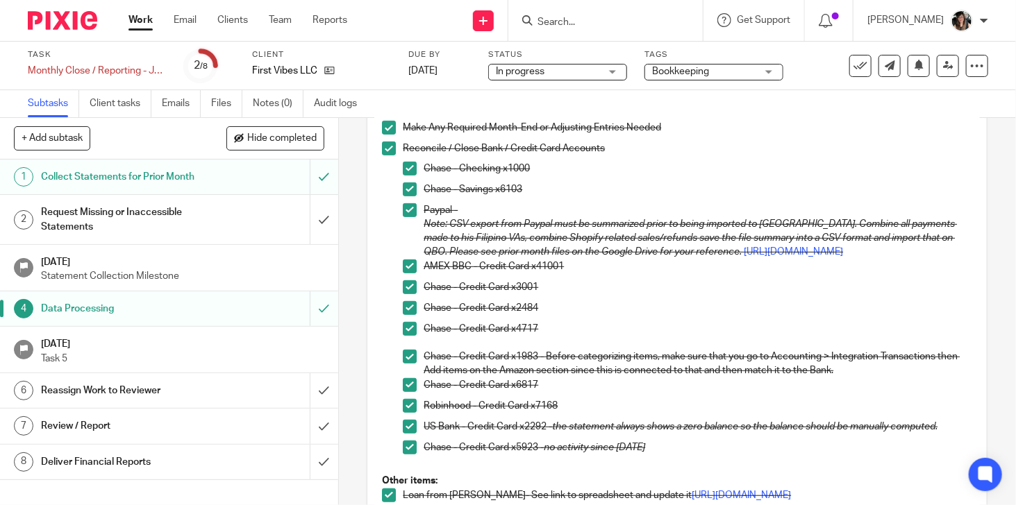
click at [124, 175] on h1 "Collect Statements for Prior Month" at bounding box center [126, 177] width 170 height 21
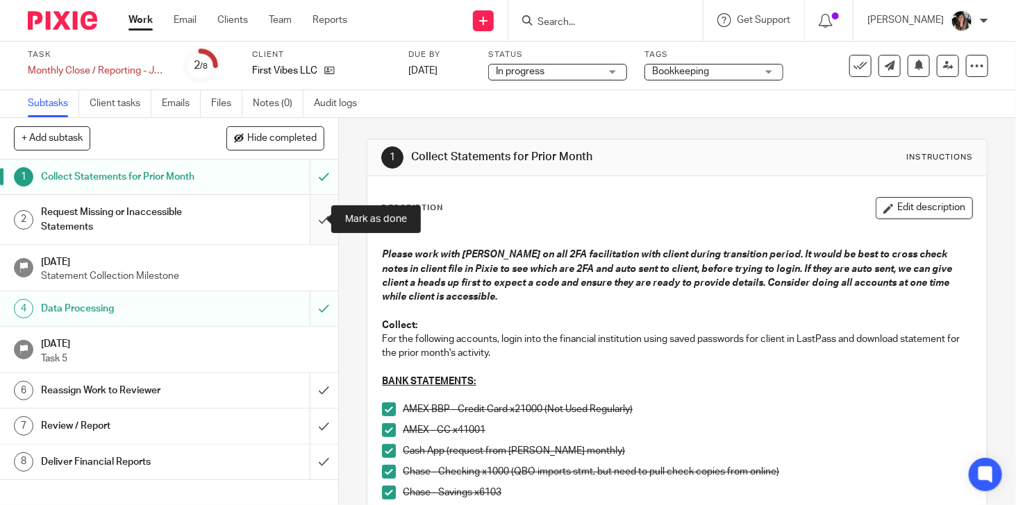
click at [312, 218] on input "submit" at bounding box center [169, 219] width 338 height 49
